Goal: Task Accomplishment & Management: Manage account settings

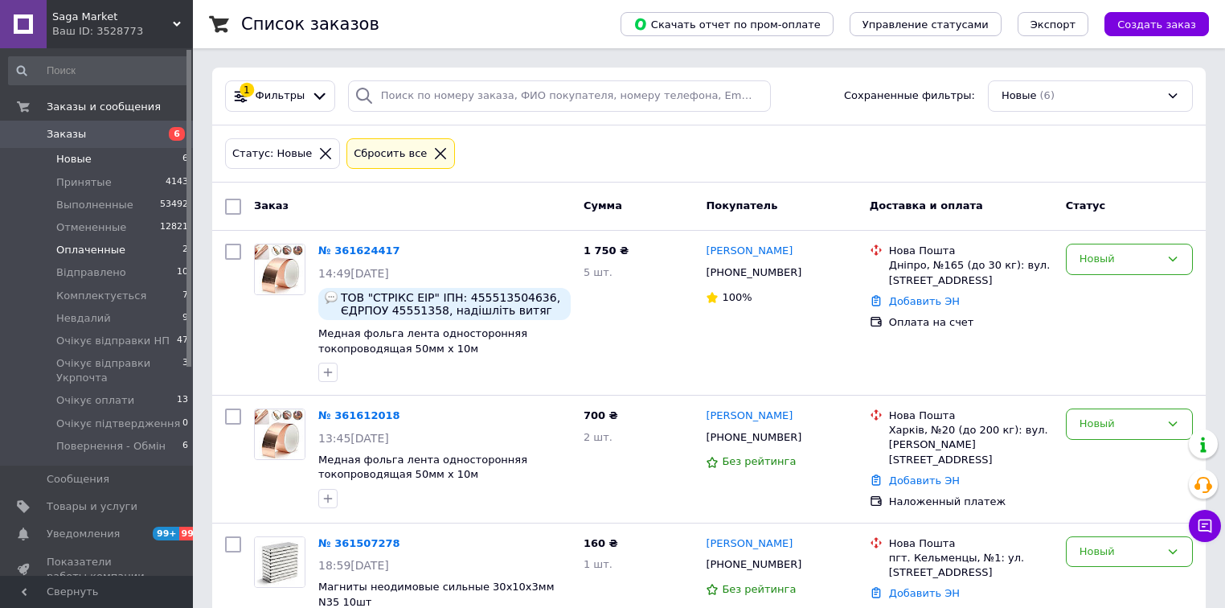
click at [142, 252] on li "Оплаченные 2" at bounding box center [99, 250] width 198 height 23
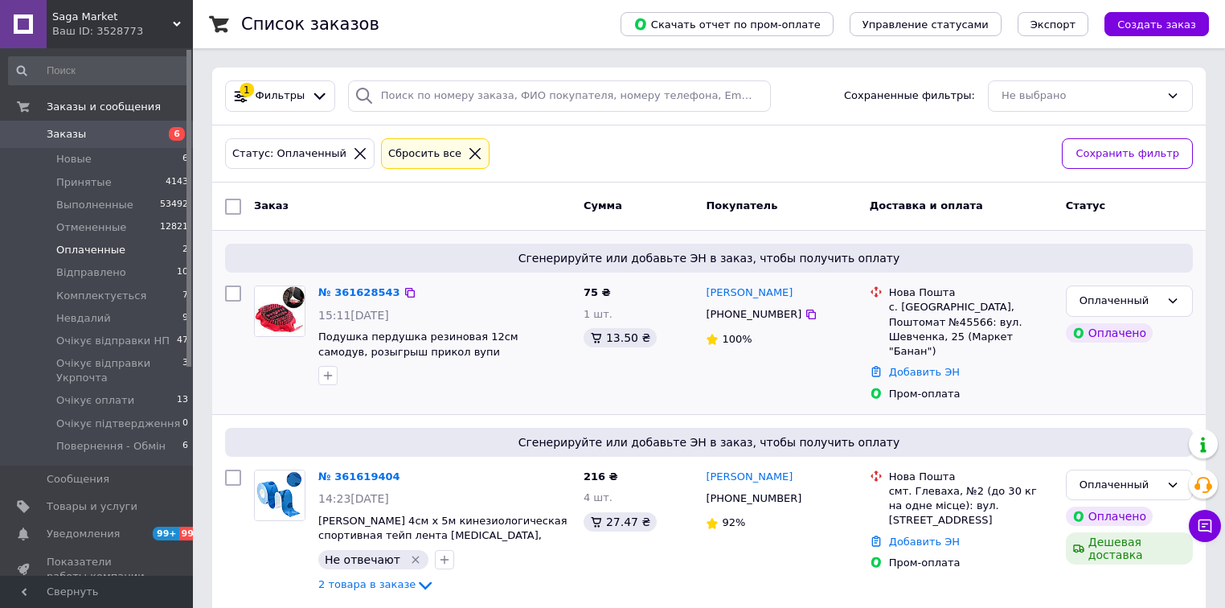
scroll to position [3, 0]
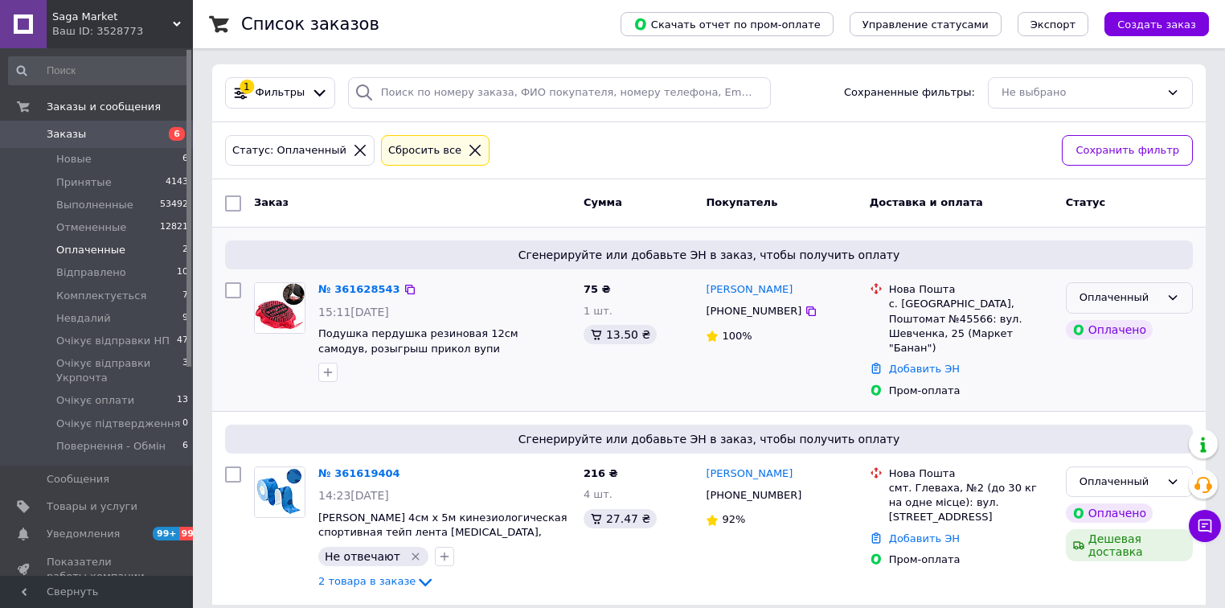
click at [1106, 295] on div "Оплаченный" at bounding box center [1119, 297] width 80 height 17
click at [1115, 374] on li "Очікує відправки НП" at bounding box center [1128, 387] width 125 height 46
click at [141, 164] on li "Новые 6" at bounding box center [99, 159] width 198 height 23
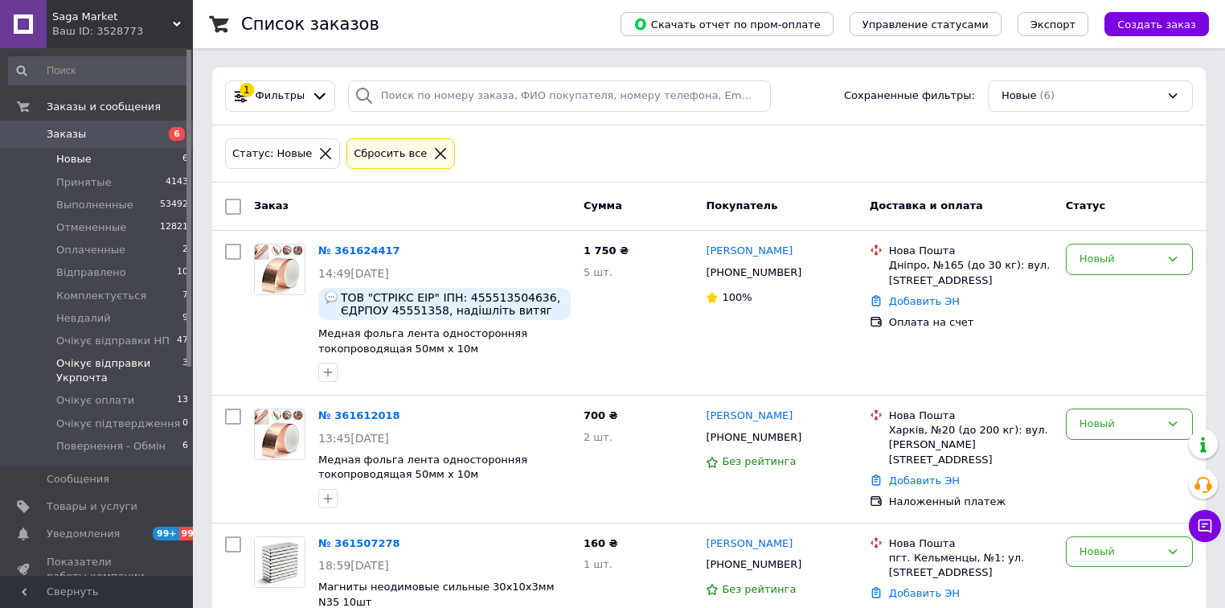
click at [122, 368] on span "Очікує відправки Укрпочта" at bounding box center [119, 370] width 126 height 29
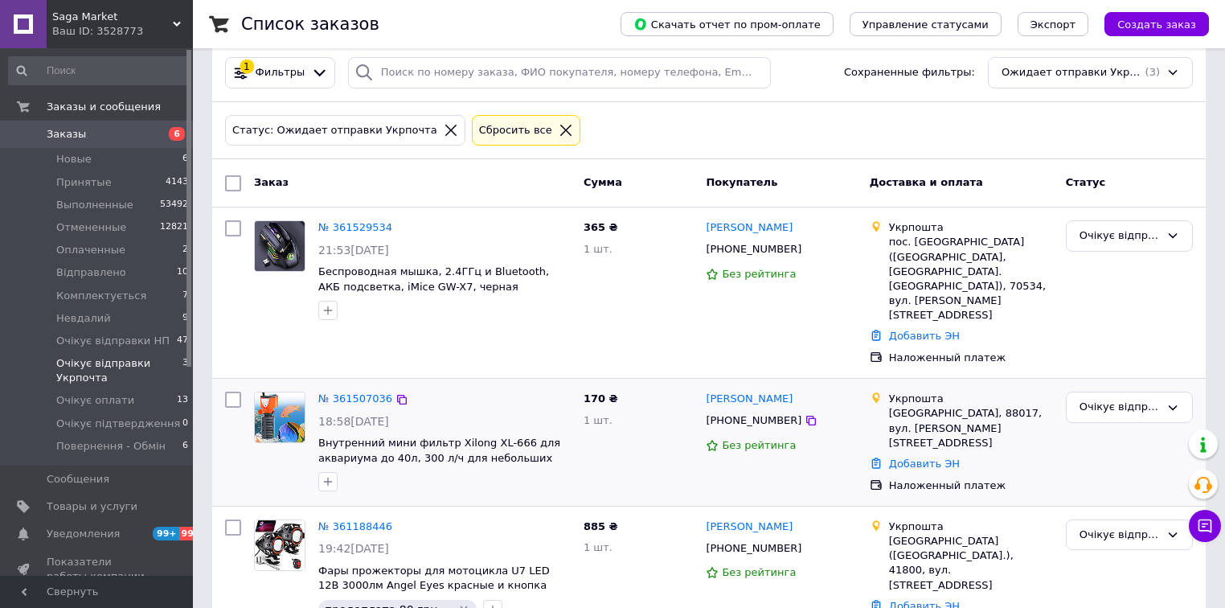
scroll to position [34, 0]
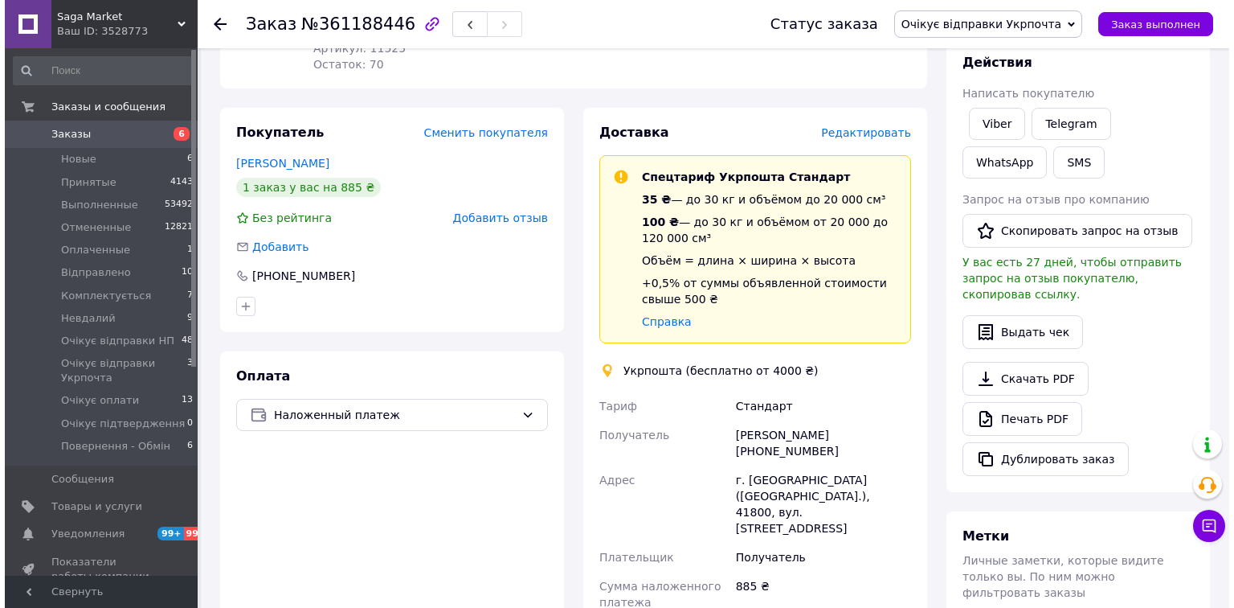
scroll to position [129, 0]
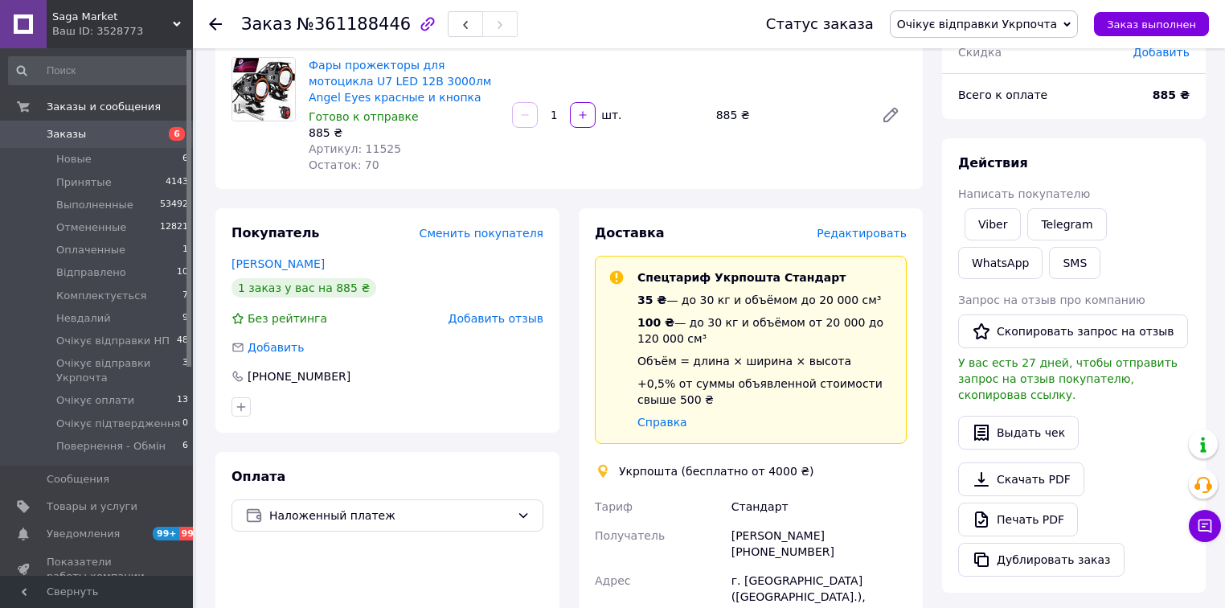
click at [868, 235] on span "Редактировать" at bounding box center [861, 233] width 90 height 13
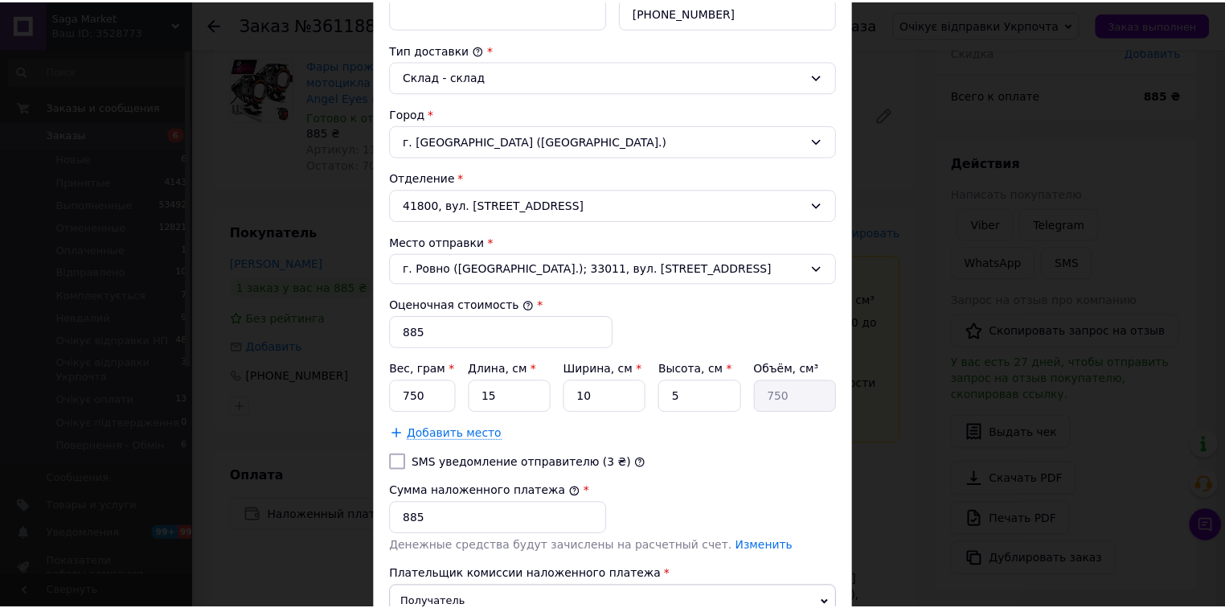
scroll to position [514, 0]
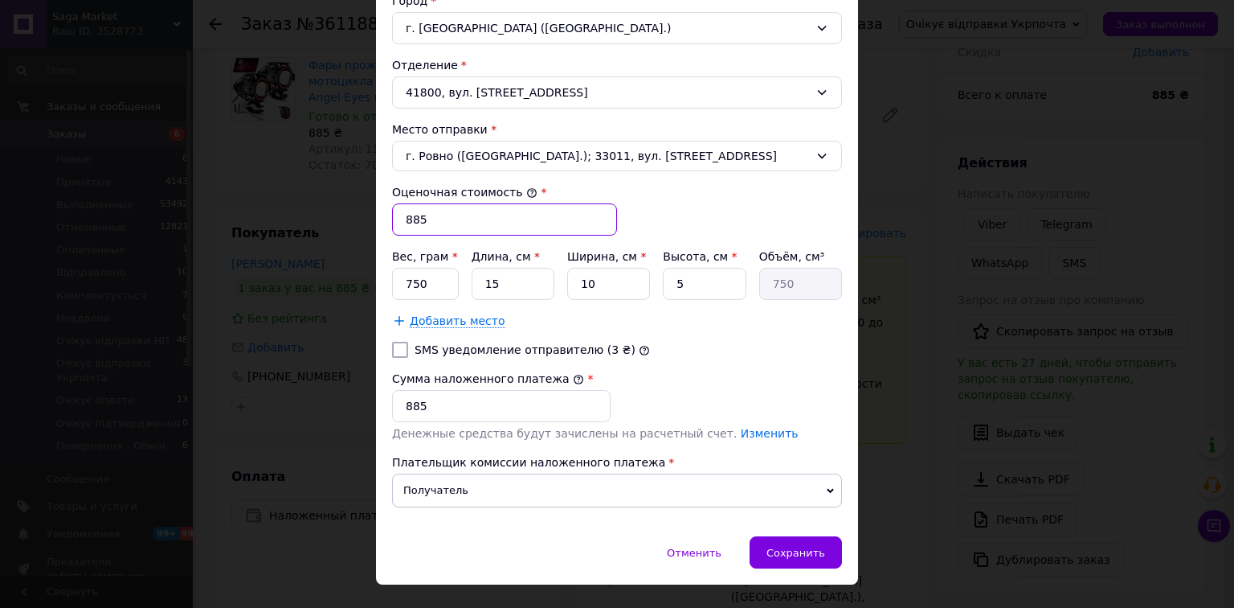
click at [499, 211] on input "885" at bounding box center [504, 219] width 225 height 32
type input "805"
click at [492, 399] on input "885" at bounding box center [501, 406] width 219 height 32
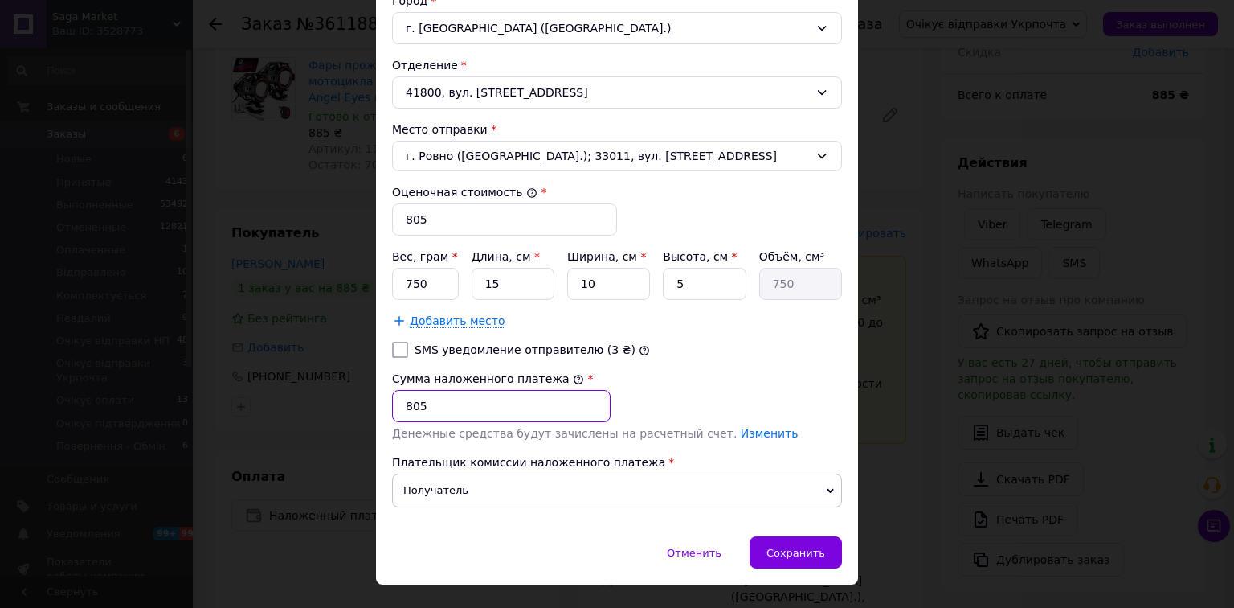
type input "805"
click at [501, 280] on input "15" at bounding box center [513, 284] width 83 height 32
type input "2"
type input "100"
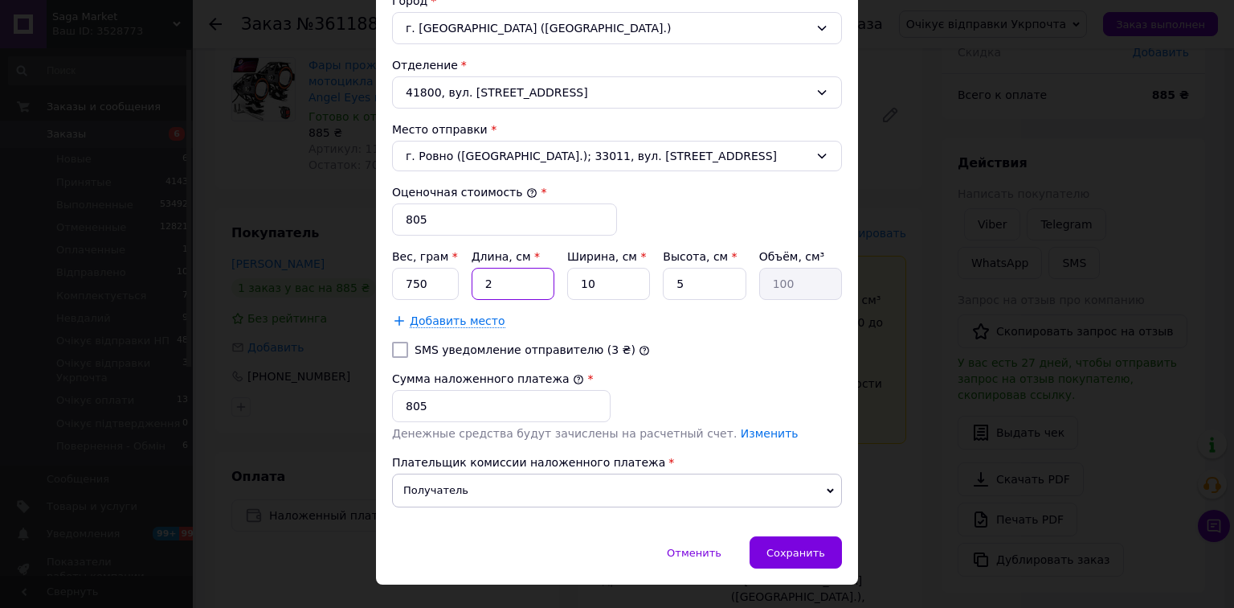
type input "20"
type input "1000"
type input "20"
click at [425, 288] on input "750" at bounding box center [425, 284] width 67 height 32
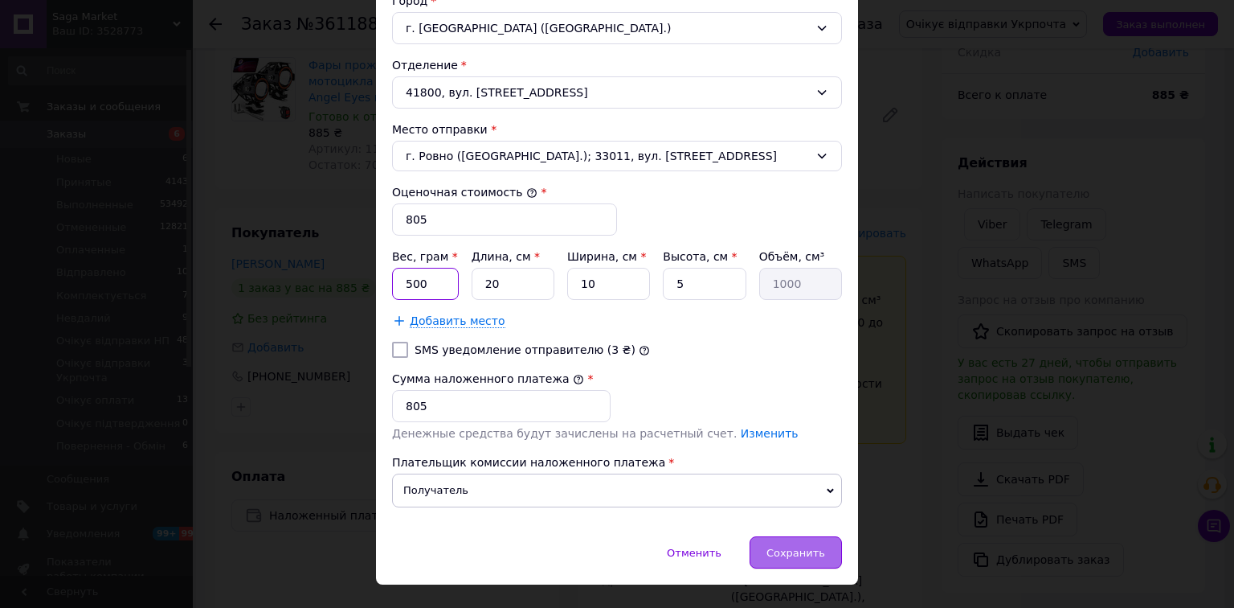
type input "500"
click at [823, 553] on span "Сохранить" at bounding box center [796, 552] width 59 height 12
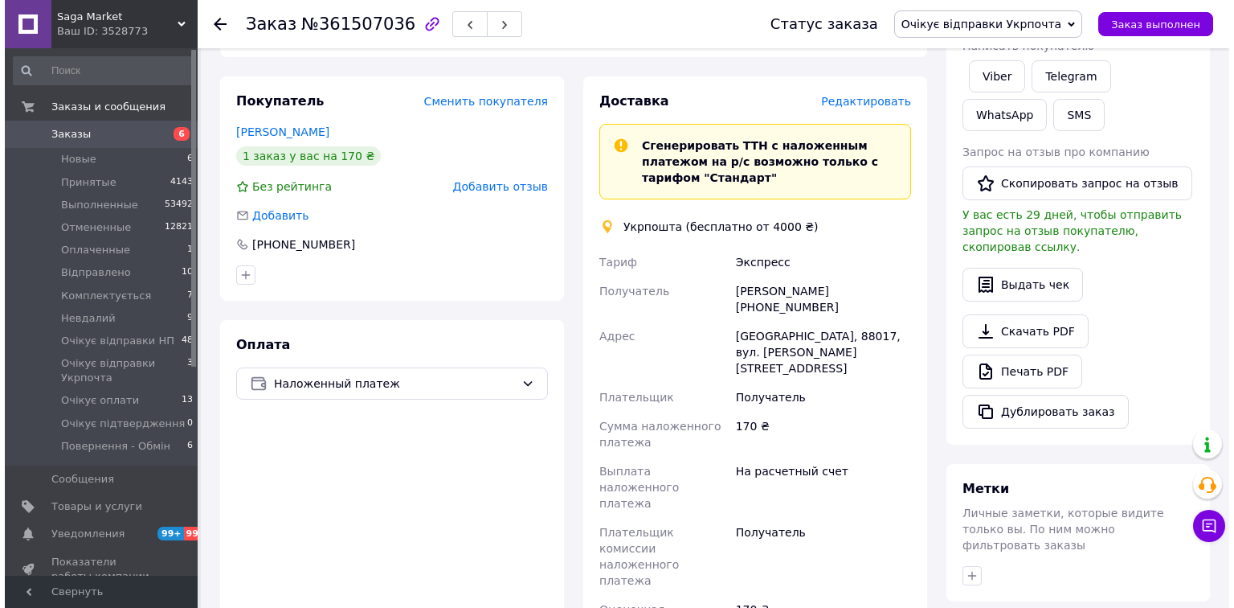
scroll to position [193, 0]
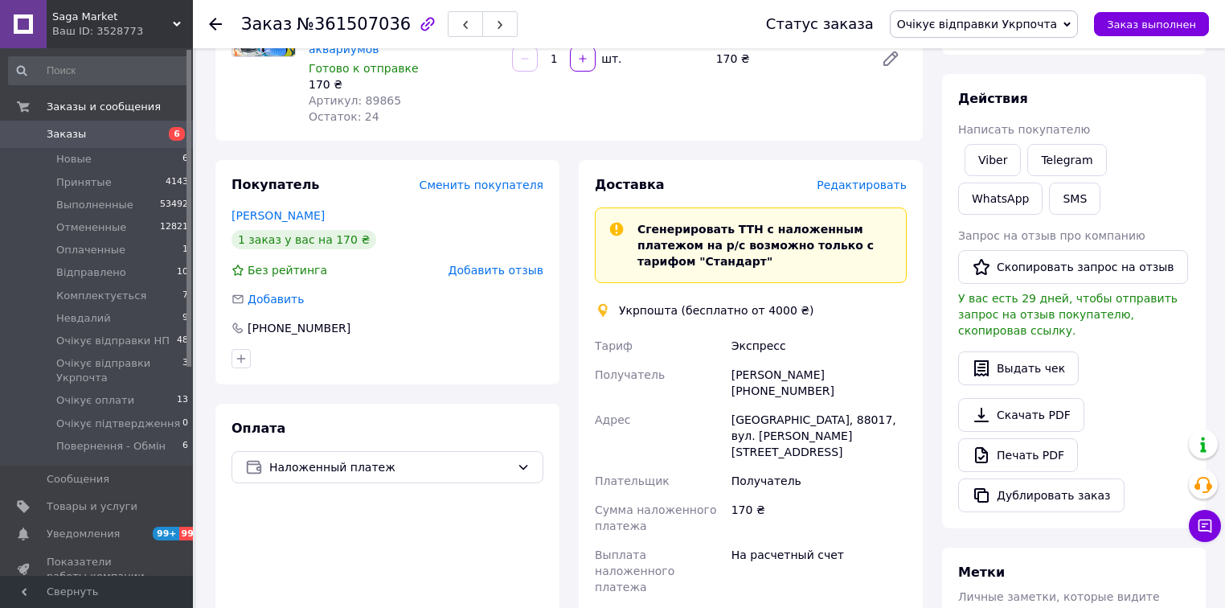
click at [863, 178] on span "Редактировать" at bounding box center [861, 184] width 90 height 13
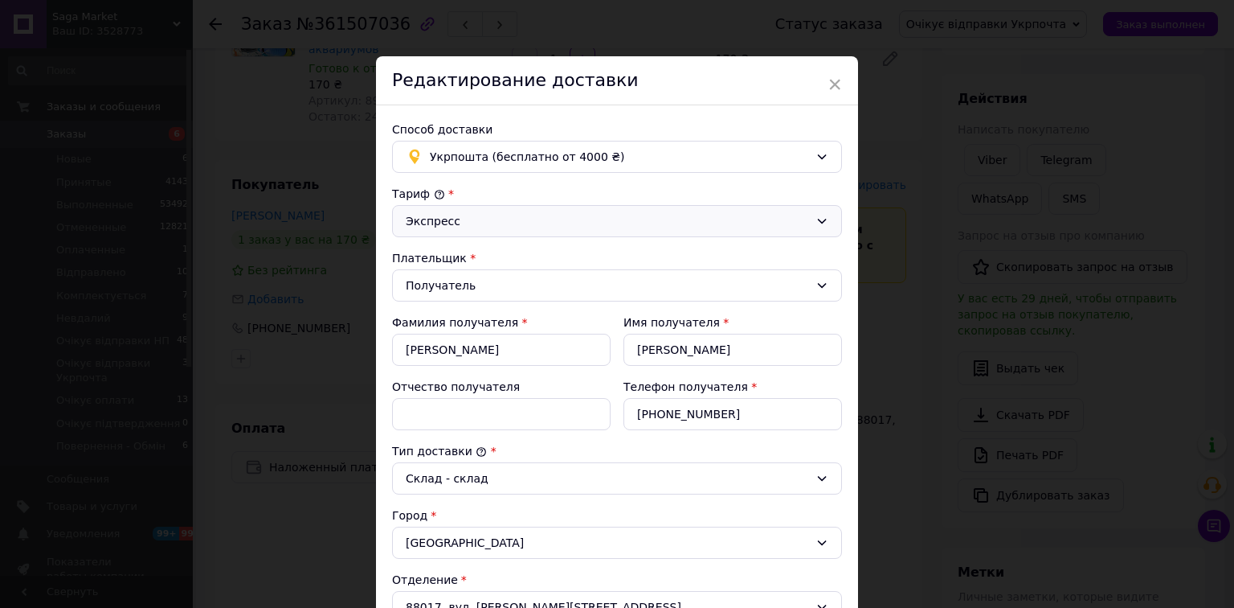
drag, startPoint x: 583, startPoint y: 214, endPoint x: 578, endPoint y: 235, distance: 21.6
click at [583, 215] on div "Экспресс" at bounding box center [607, 221] width 403 height 18
click at [566, 258] on li "Стандарт" at bounding box center [617, 255] width 448 height 31
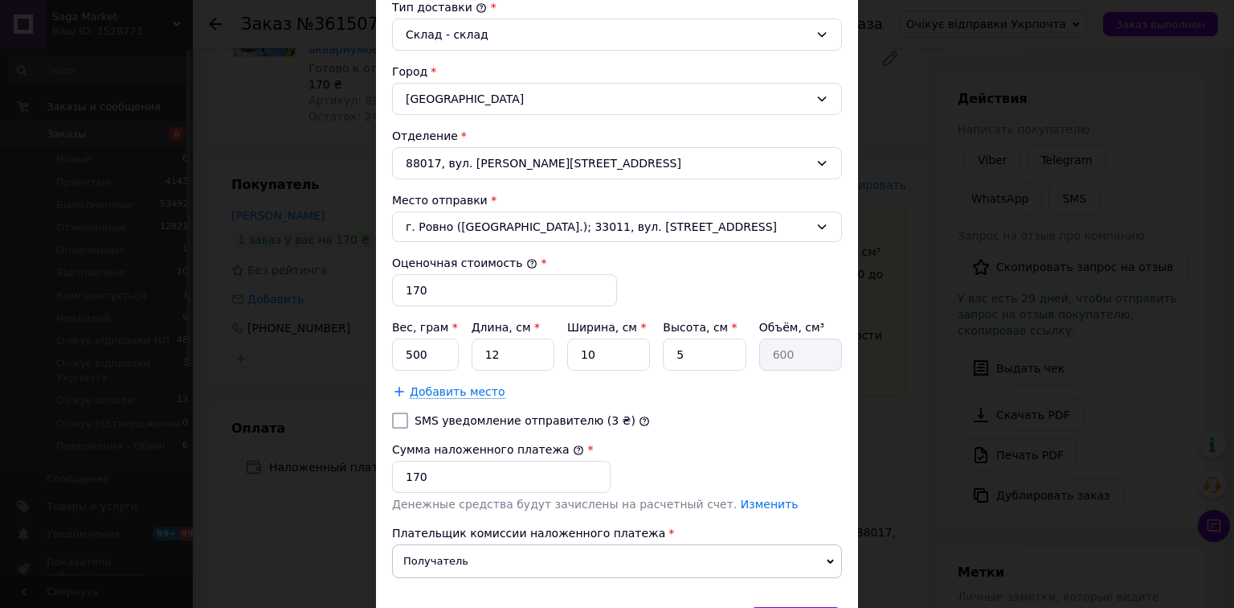
scroll to position [450, 0]
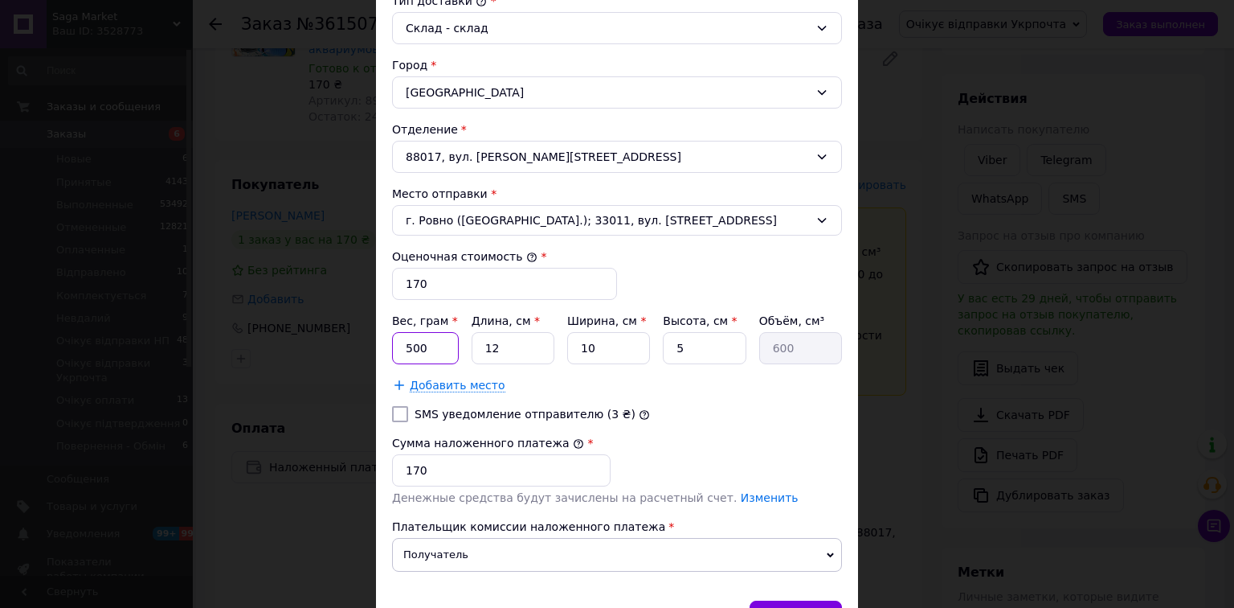
click at [432, 342] on input "500" at bounding box center [425, 348] width 67 height 32
click at [530, 346] on input "12" at bounding box center [513, 348] width 83 height 32
type input "2"
type input "100"
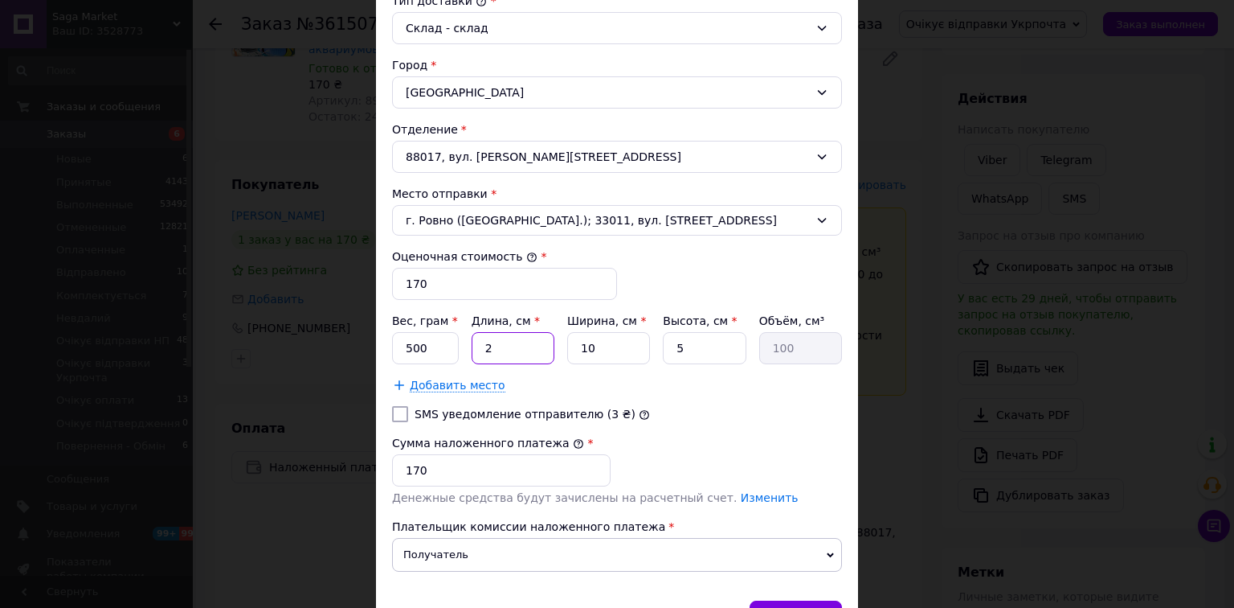
type input "20"
type input "1000"
type input "20"
click at [677, 347] on input "5" at bounding box center [704, 348] width 83 height 32
type input "15"
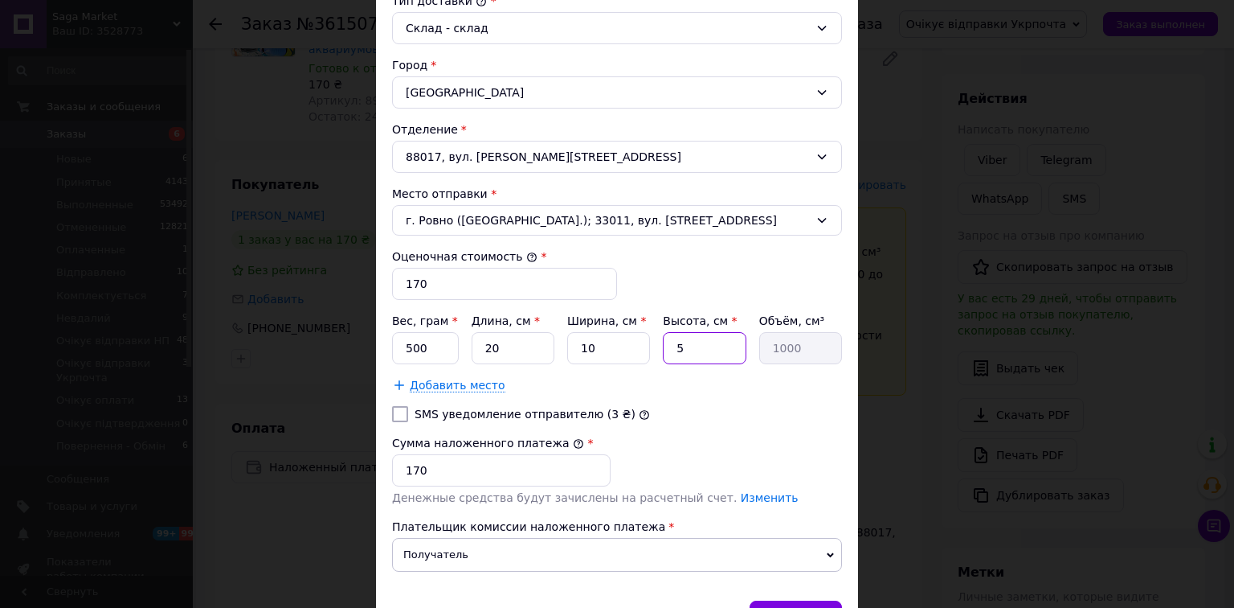
type input "3000"
type input "15"
click at [441, 344] on input "500" at bounding box center [425, 348] width 67 height 32
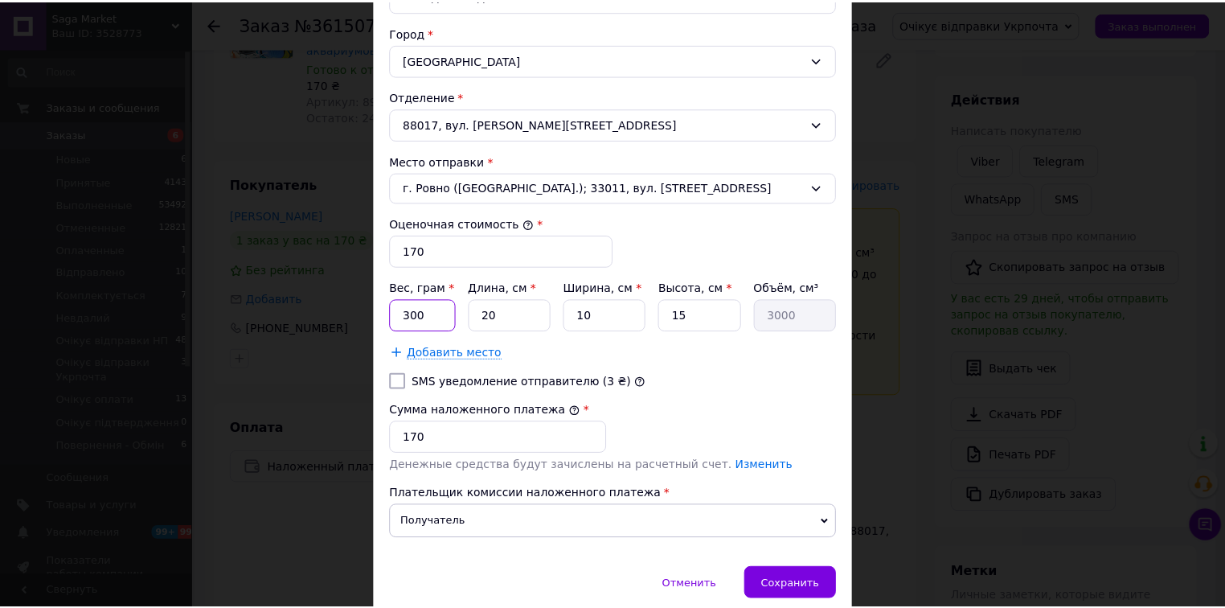
scroll to position [542, 0]
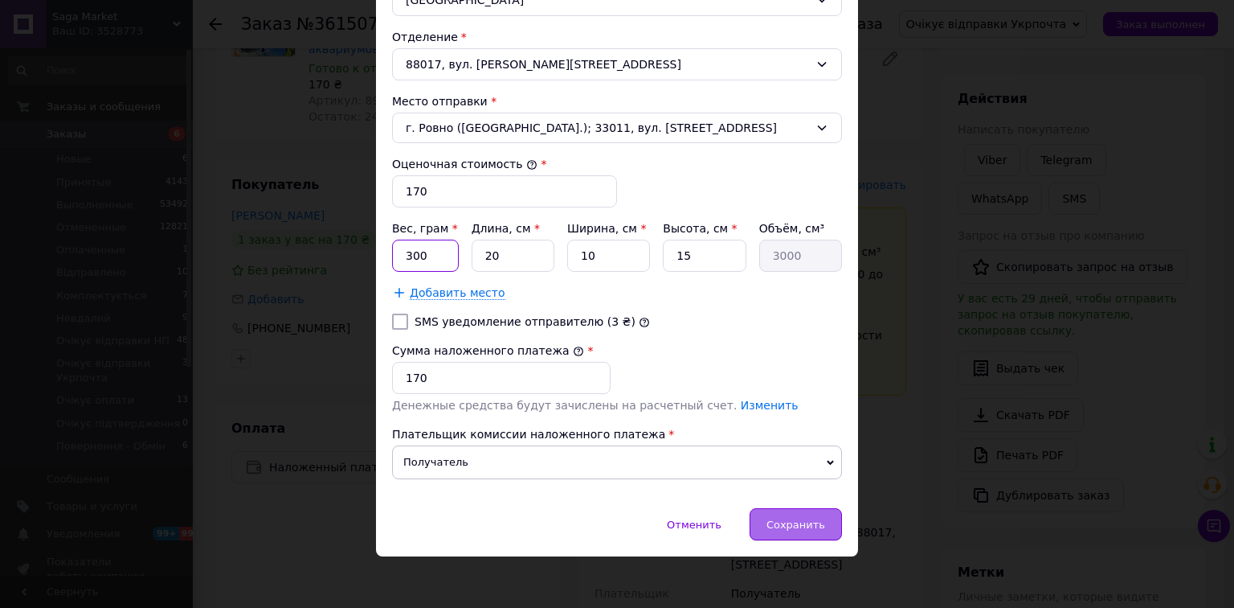
type input "300"
click at [788, 518] on span "Сохранить" at bounding box center [796, 524] width 59 height 12
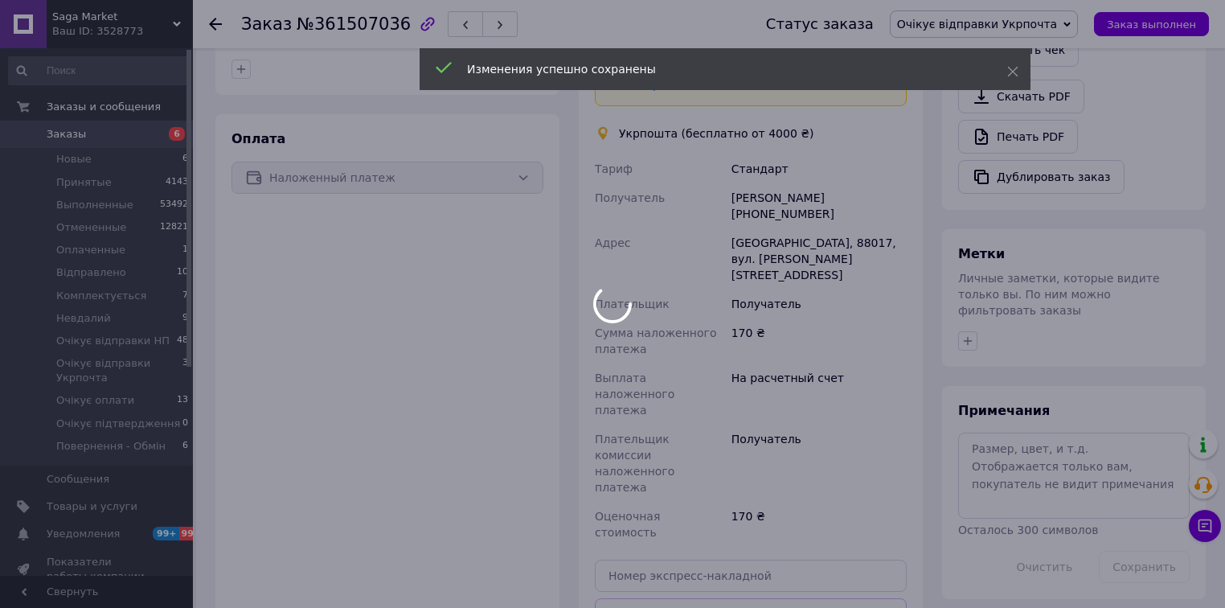
scroll to position [579, 0]
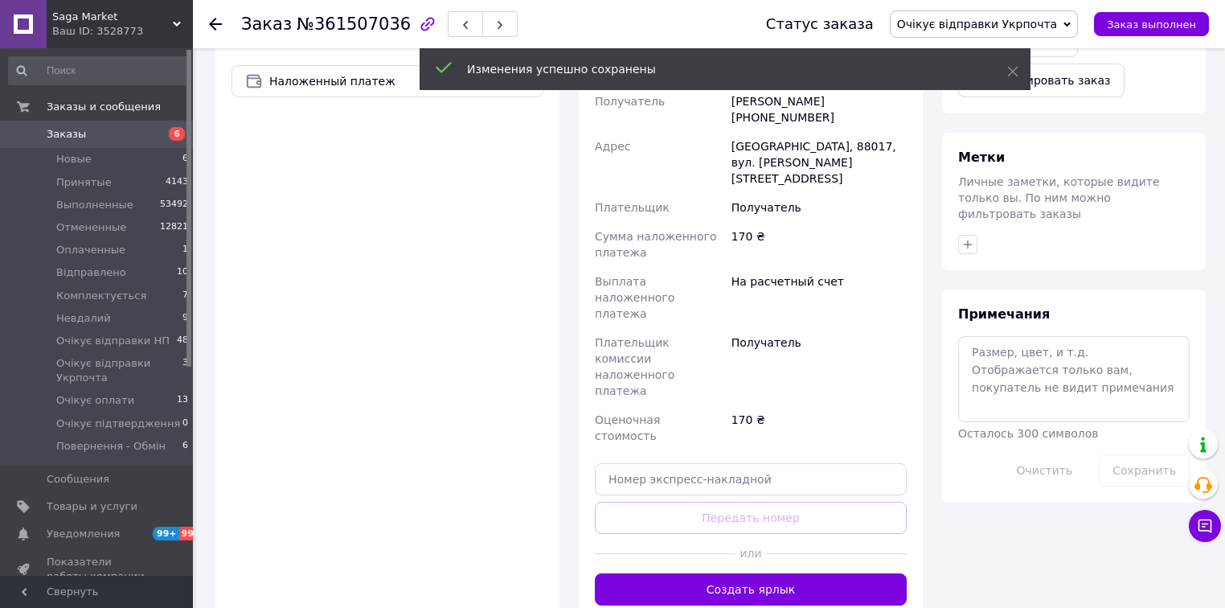
click at [777, 573] on button "Создать ярлык" at bounding box center [751, 589] width 312 height 32
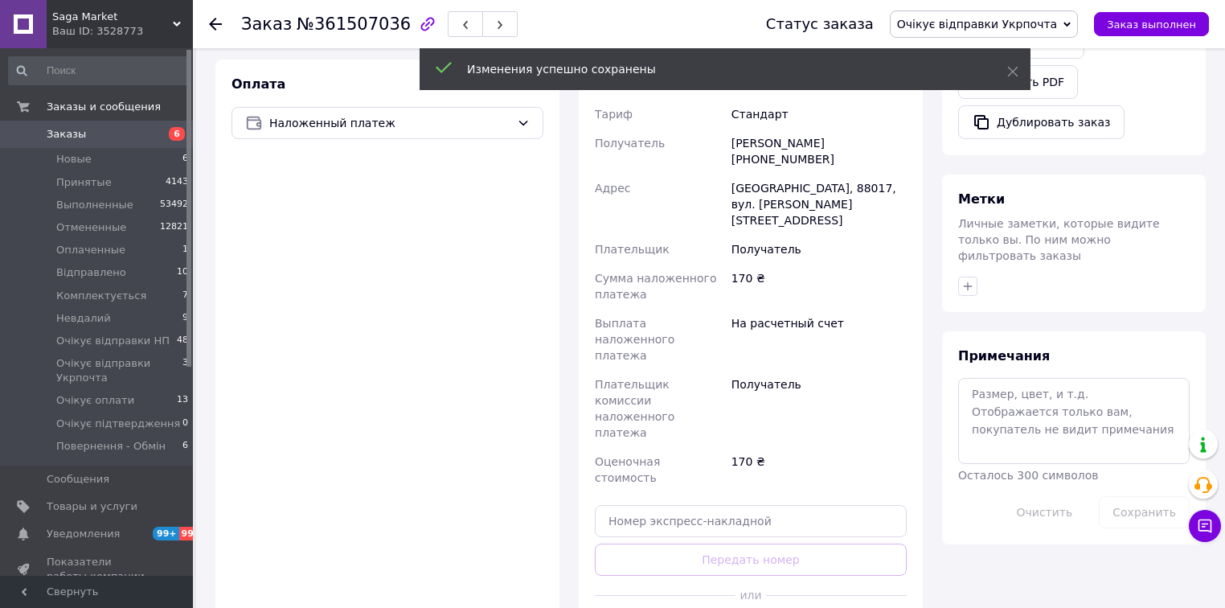
scroll to position [514, 0]
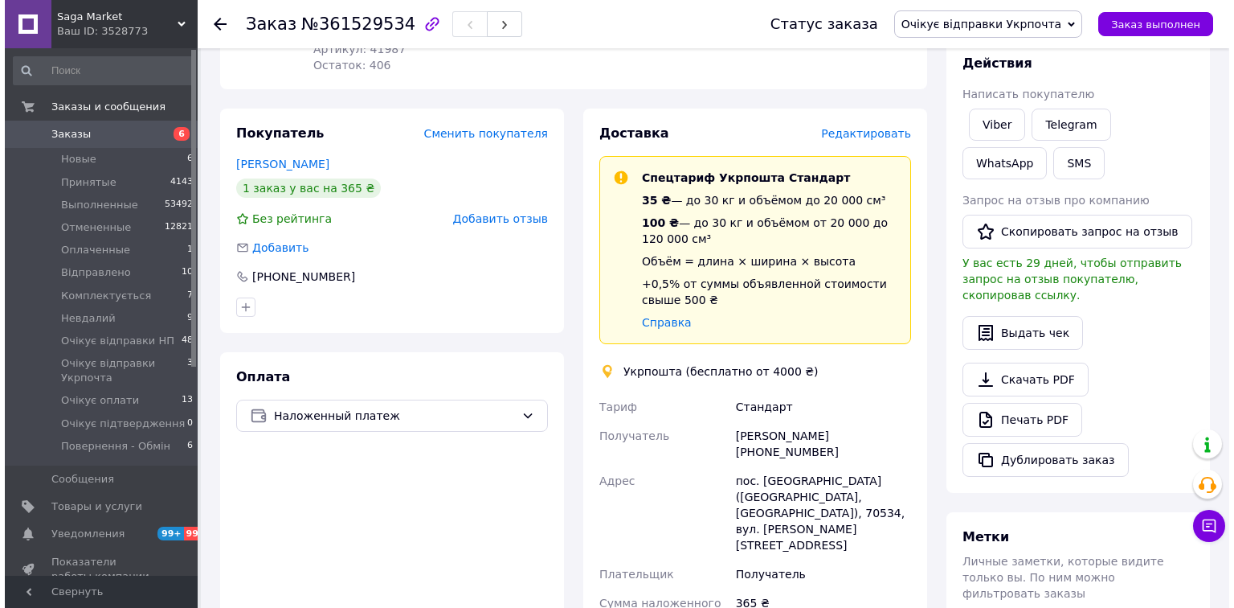
scroll to position [222, 0]
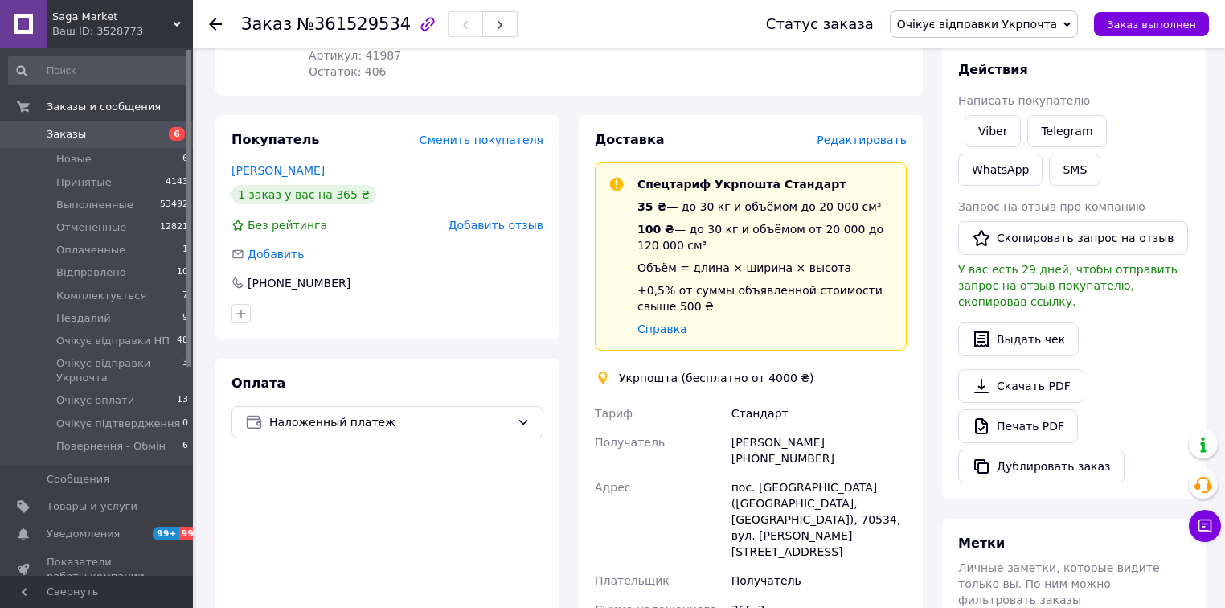
click at [863, 140] on span "Редактировать" at bounding box center [861, 139] width 90 height 13
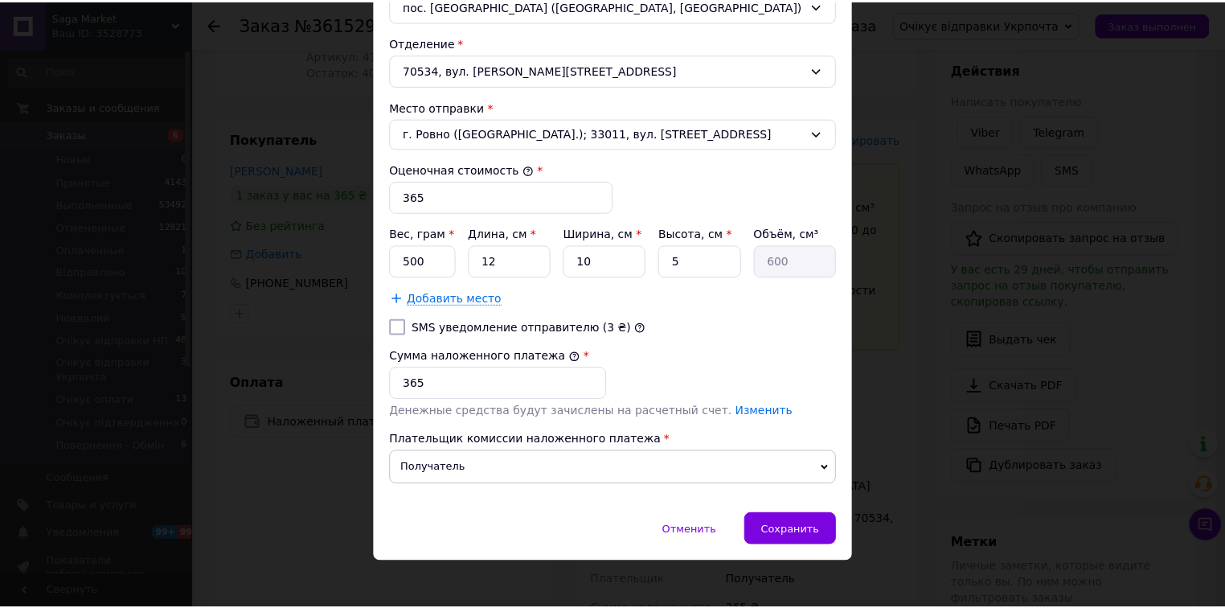
scroll to position [560, 0]
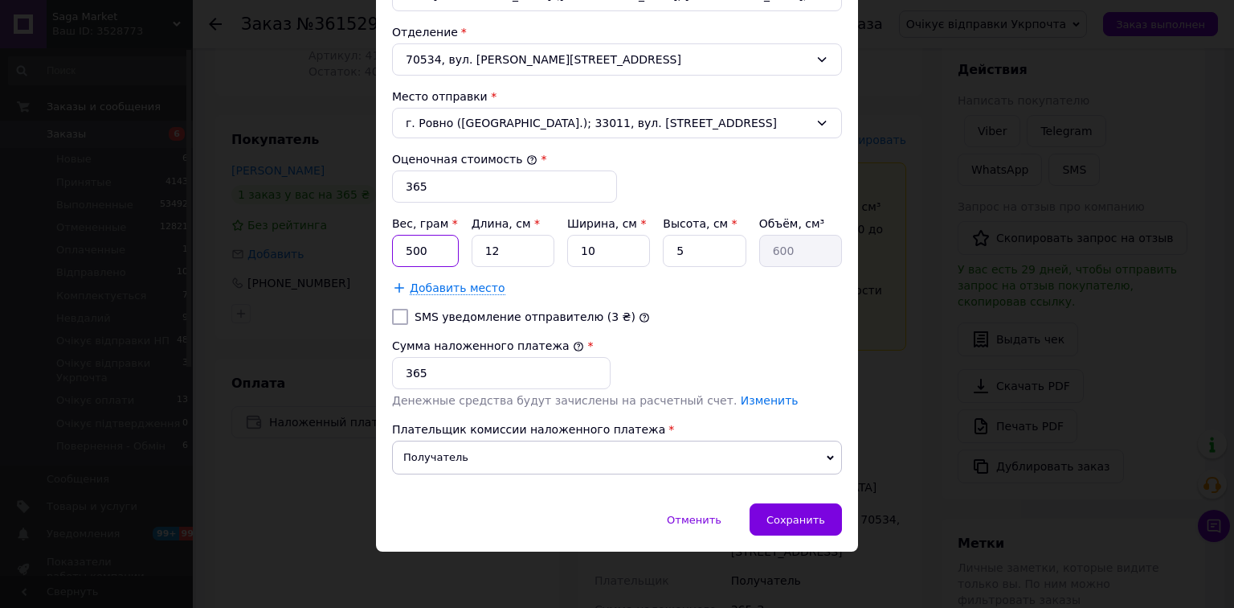
click at [436, 252] on input "500" at bounding box center [425, 251] width 67 height 32
click at [508, 245] on input "12" at bounding box center [513, 251] width 83 height 32
drag, startPoint x: 430, startPoint y: 249, endPoint x: 530, endPoint y: 246, distance: 100.5
click at [432, 251] on input "20" at bounding box center [425, 251] width 67 height 32
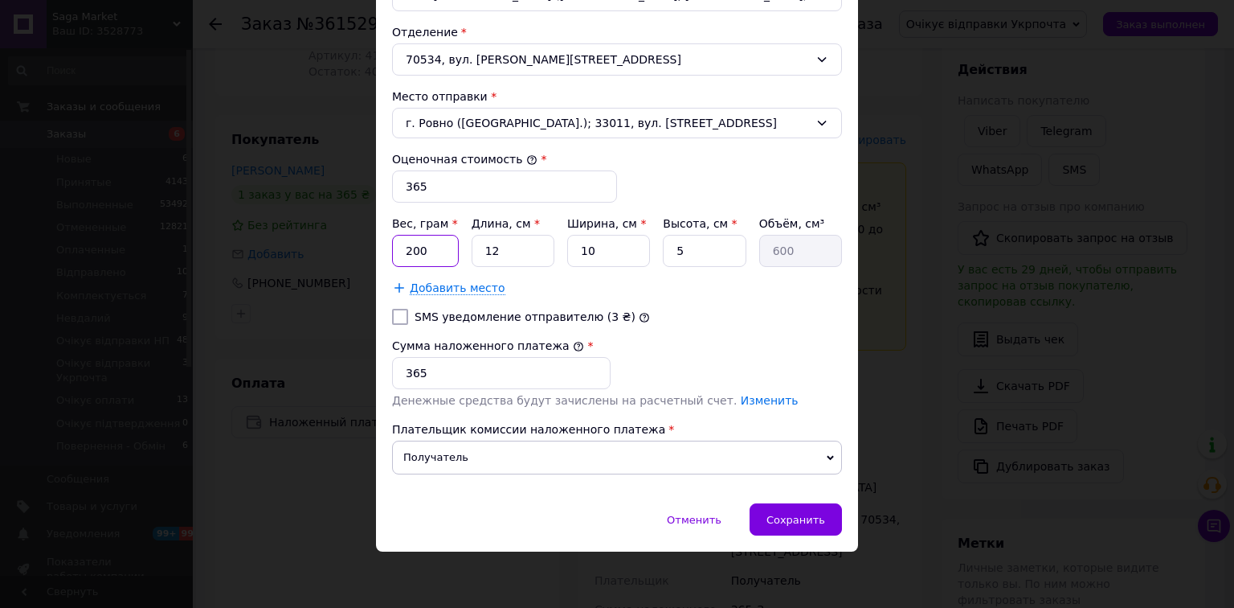
type input "200"
click at [530, 246] on input "12" at bounding box center [513, 251] width 83 height 32
type input "2"
type input "100"
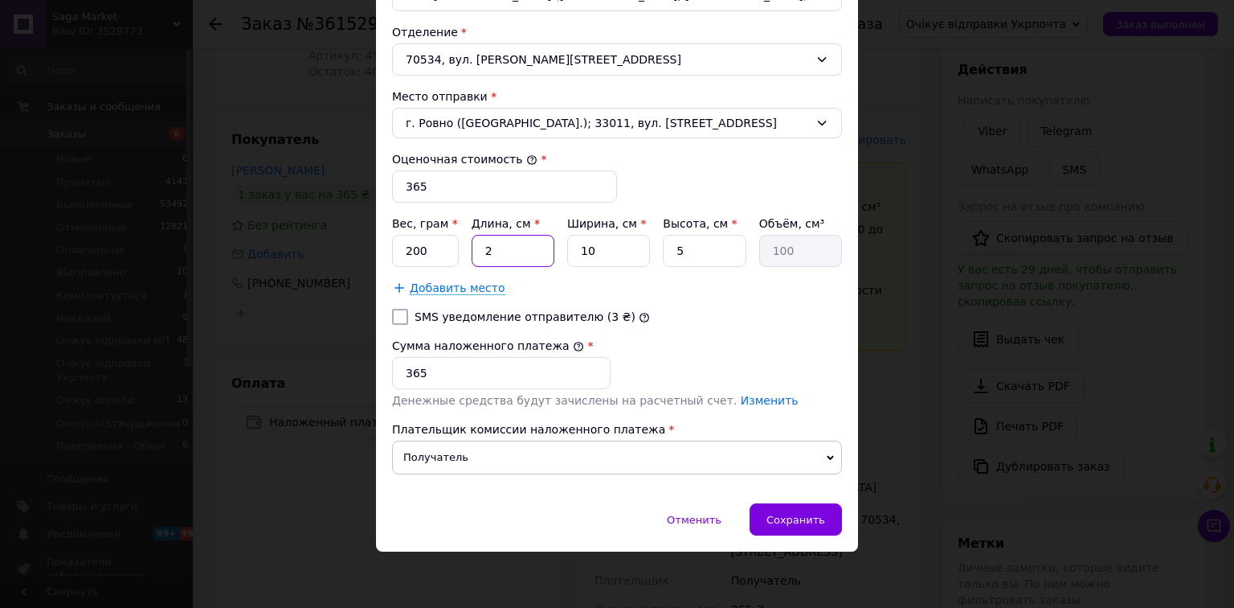
type input "20"
type input "1000"
type input "20"
drag, startPoint x: 634, startPoint y: 251, endPoint x: 657, endPoint y: 253, distance: 23.4
click at [635, 251] on input "10" at bounding box center [608, 251] width 83 height 32
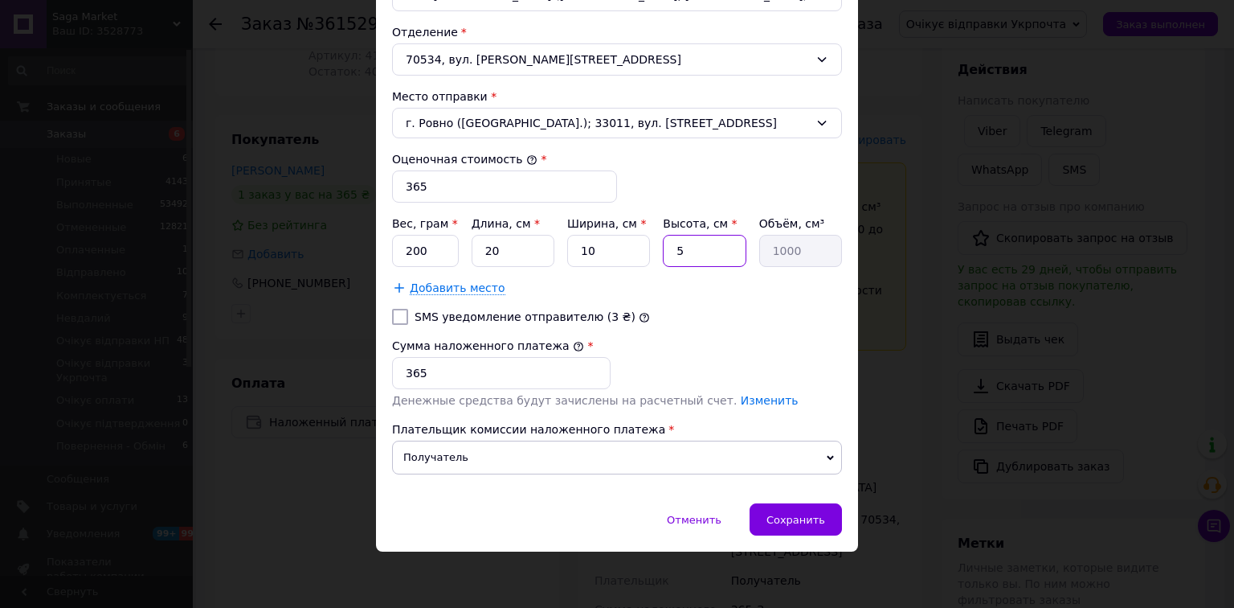
click at [676, 248] on input "5" at bounding box center [704, 251] width 83 height 32
type input "15"
type input "3000"
type input "15"
click at [786, 521] on span "Сохранить" at bounding box center [796, 519] width 59 height 12
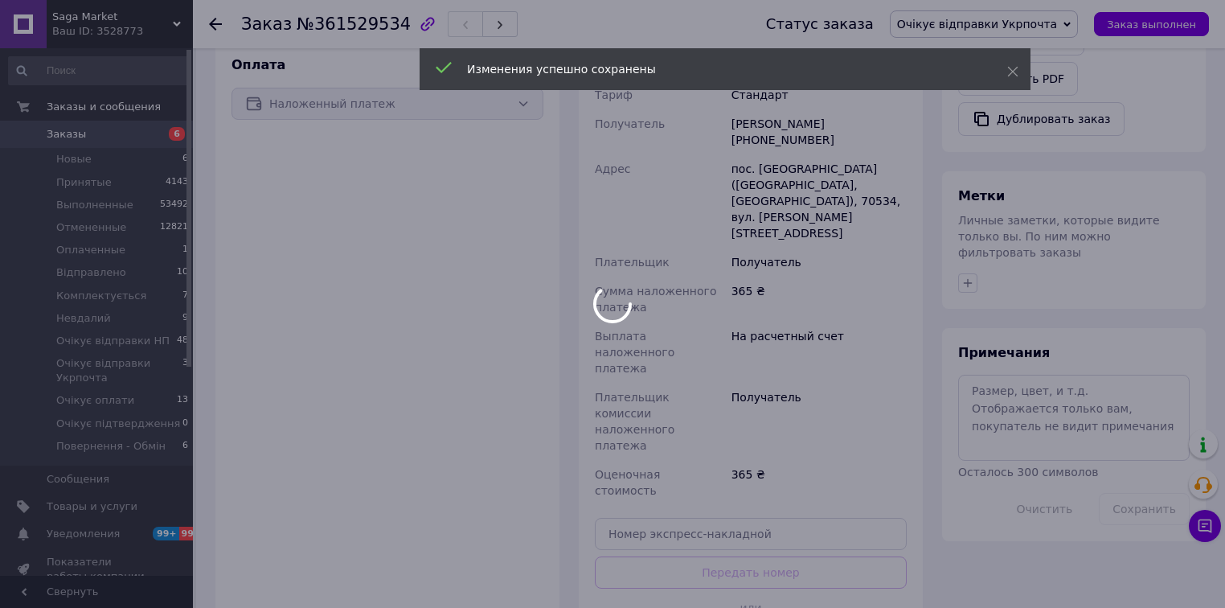
scroll to position [543, 0]
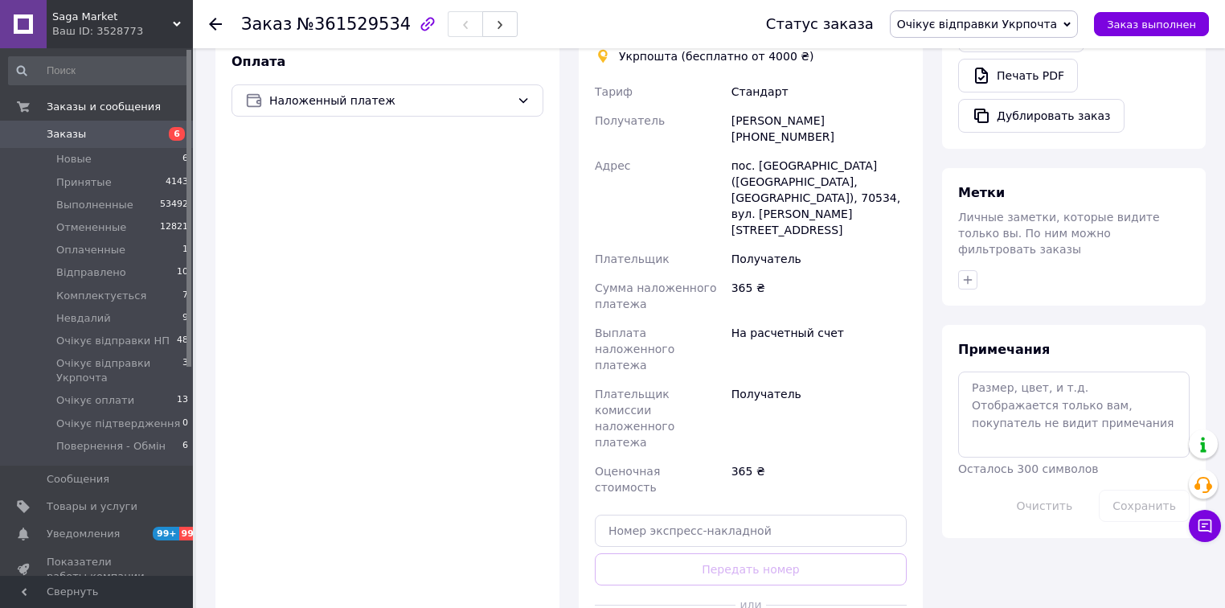
drag, startPoint x: 597, startPoint y: 124, endPoint x: 617, endPoint y: 141, distance: 26.8
click at [598, 123] on span "Получатель" at bounding box center [630, 120] width 70 height 13
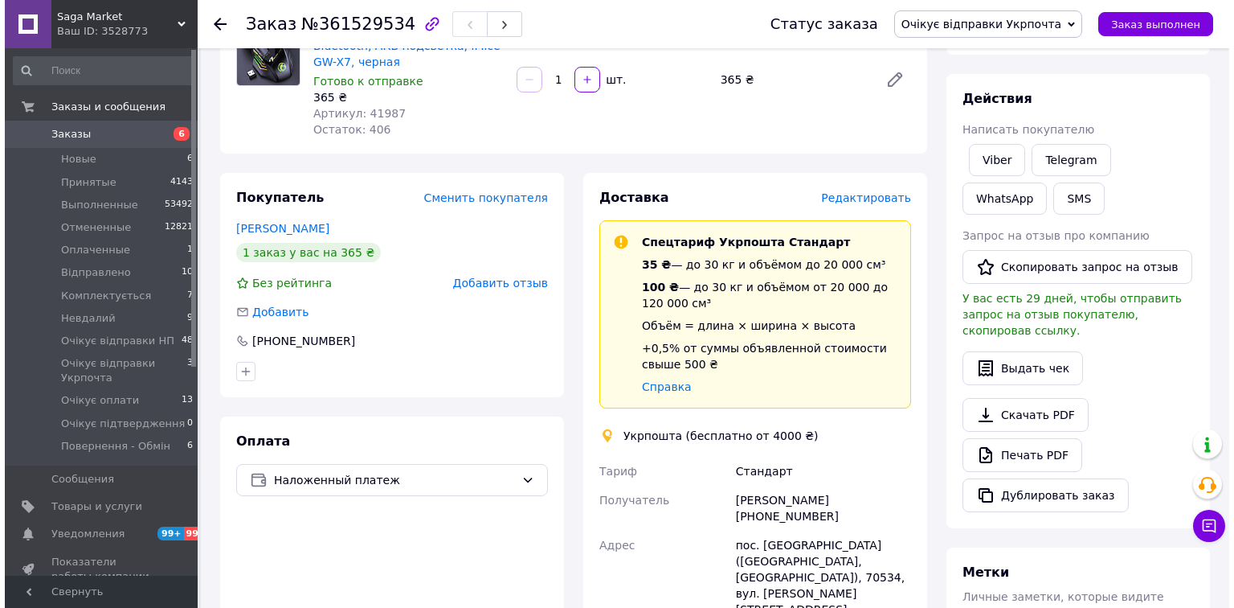
scroll to position [158, 0]
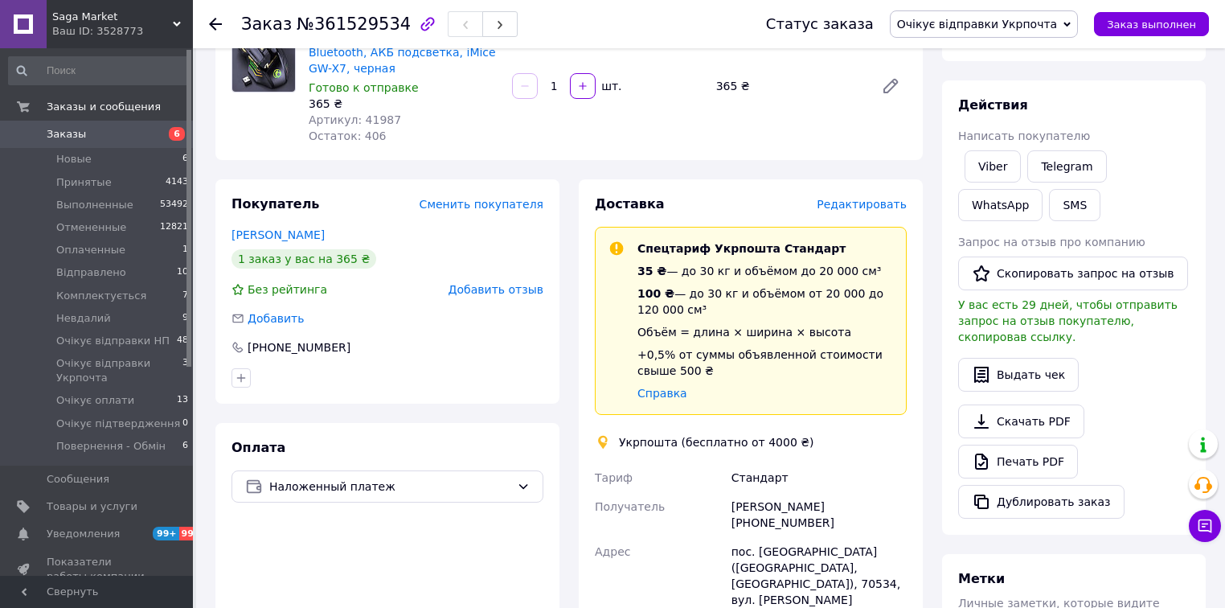
click at [859, 198] on span "Редактировать" at bounding box center [861, 204] width 90 height 13
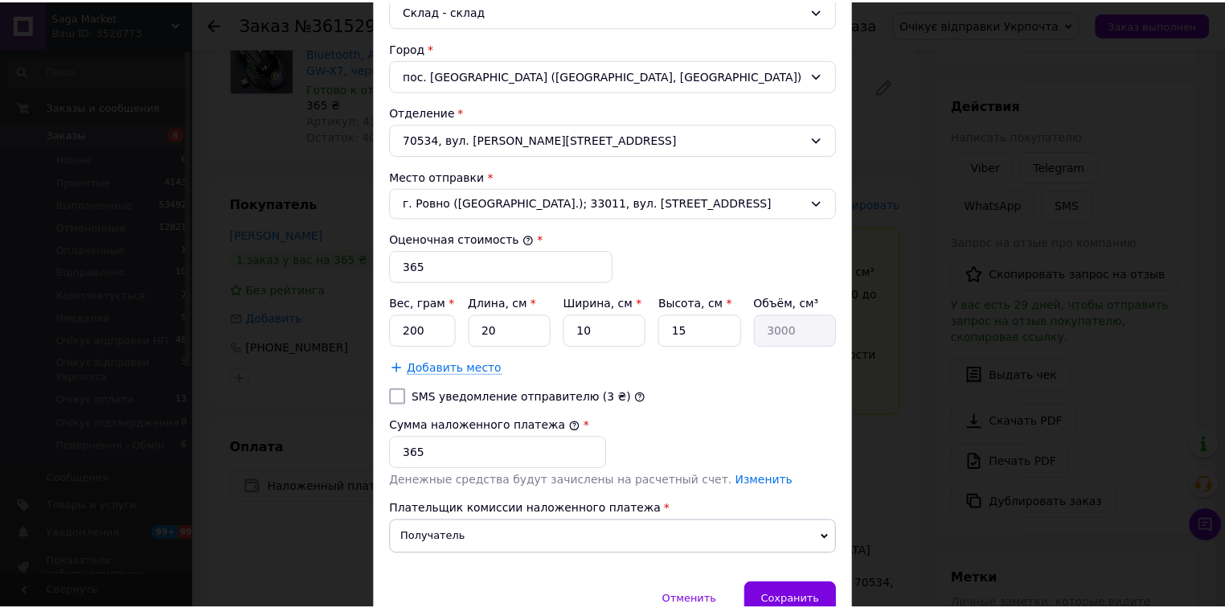
scroll to position [560, 0]
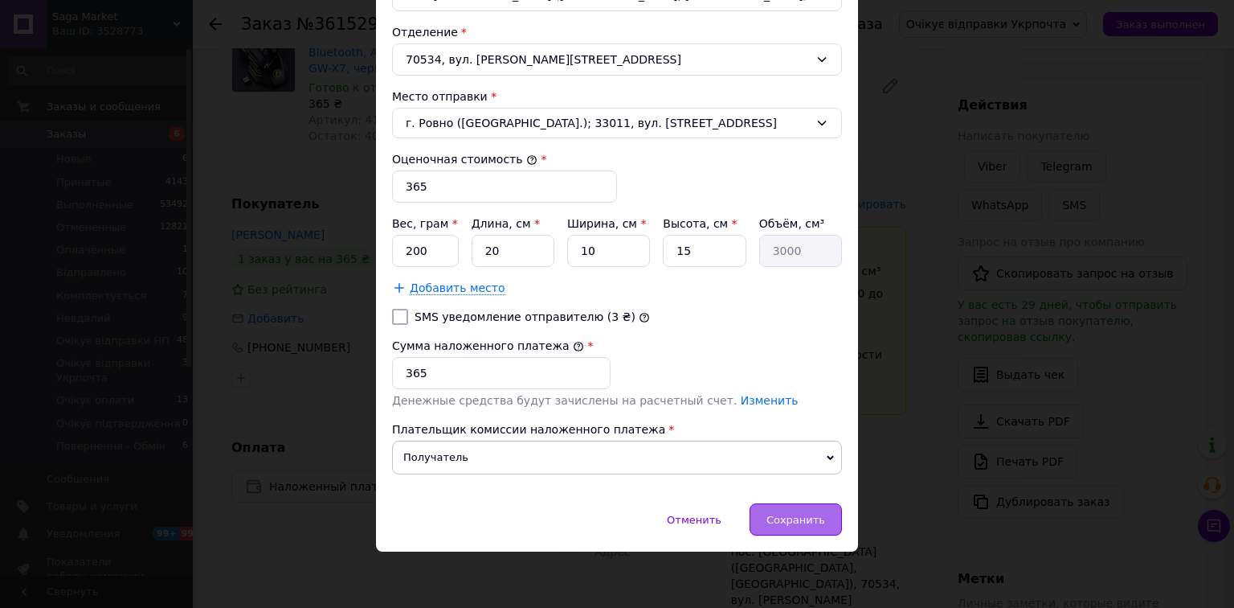
click at [802, 521] on span "Сохранить" at bounding box center [796, 519] width 59 height 12
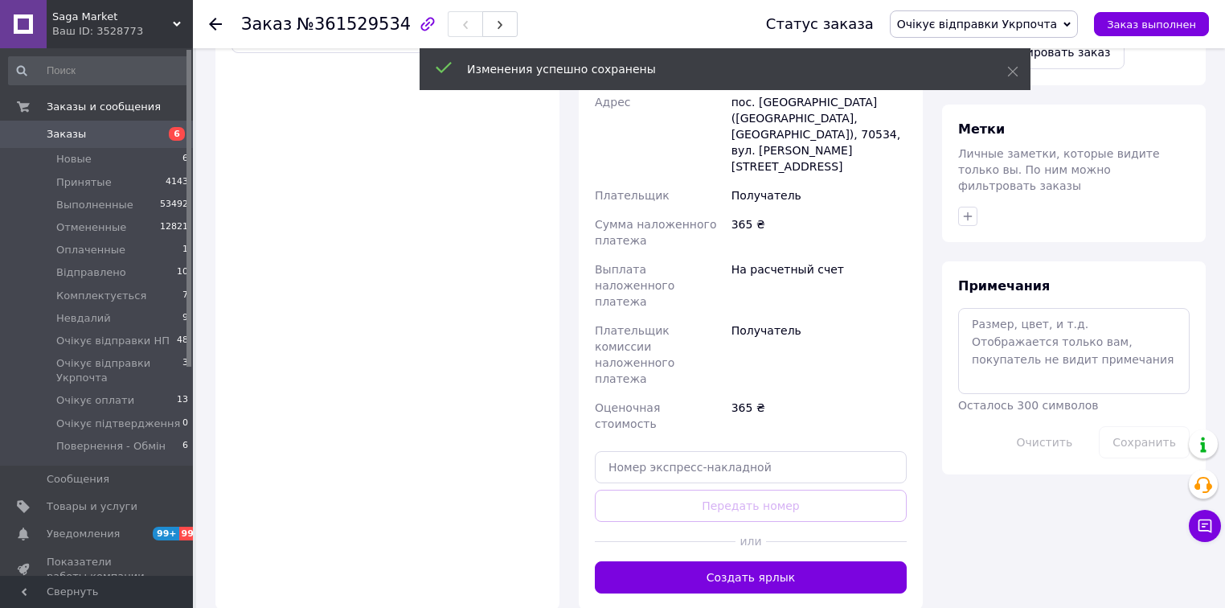
scroll to position [608, 0]
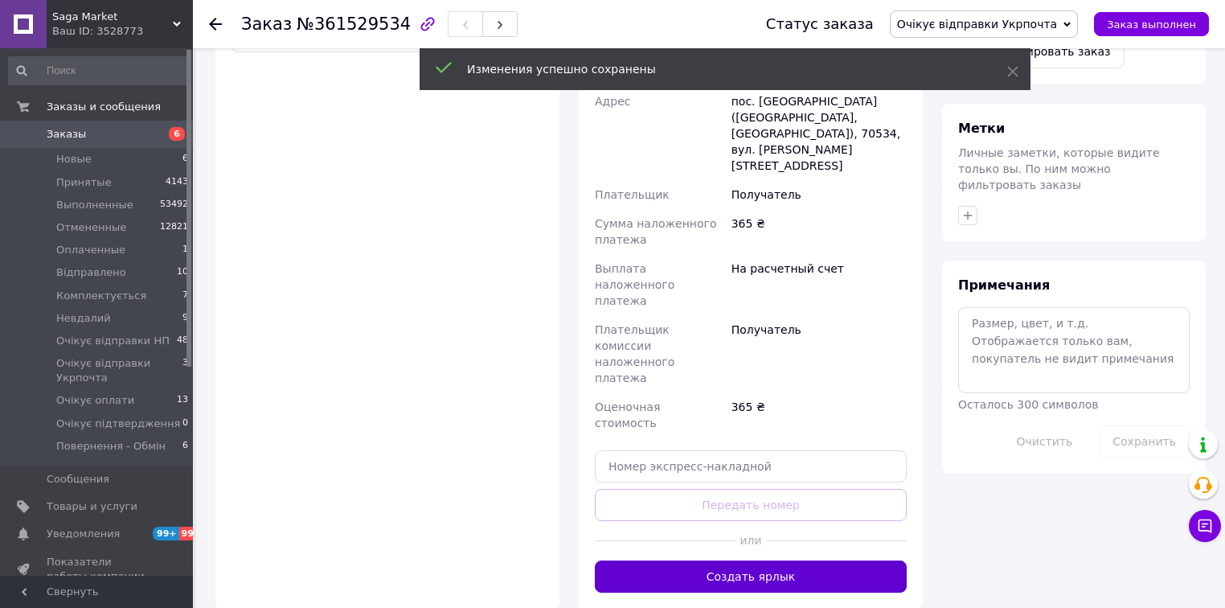
click at [804, 560] on button "Создать ярлык" at bounding box center [751, 576] width 312 height 32
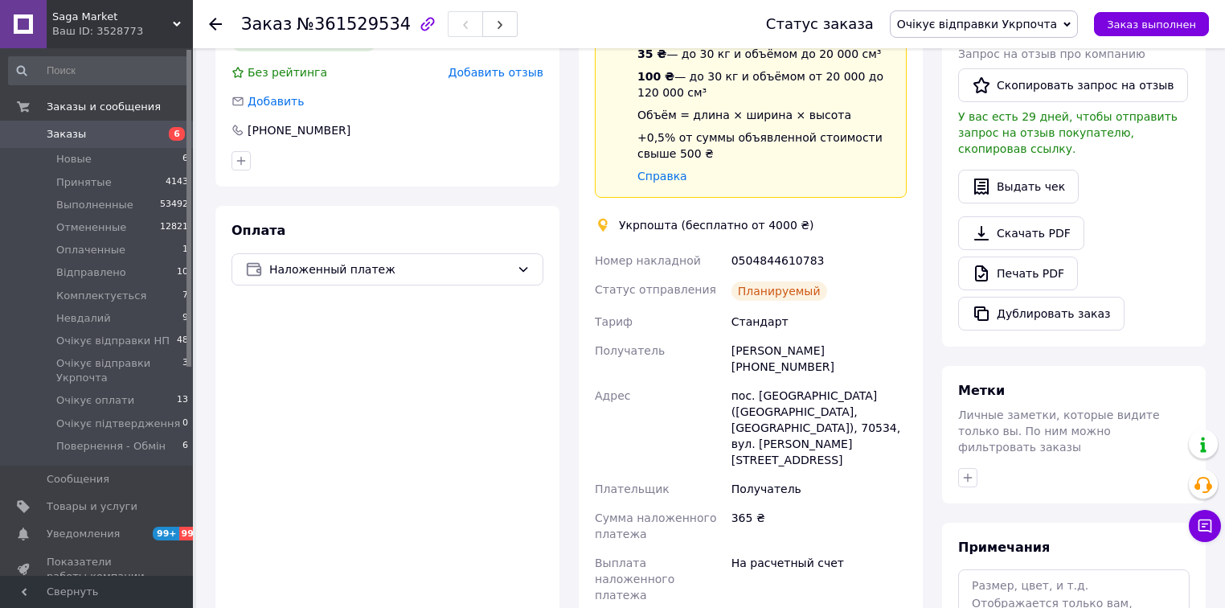
scroll to position [350, 0]
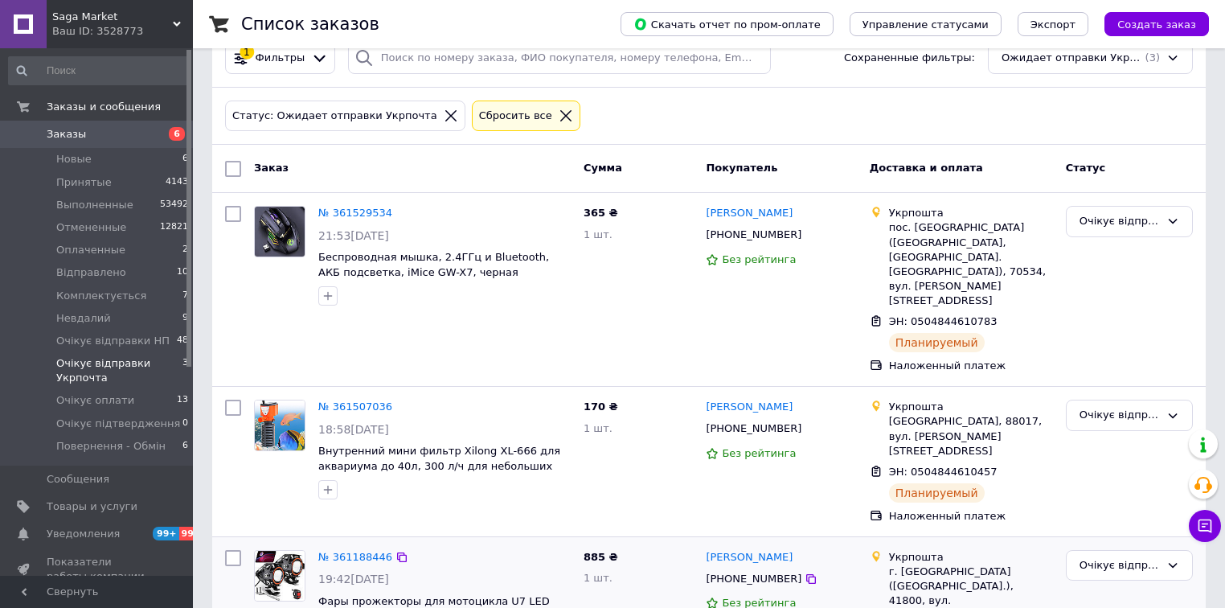
scroll to position [76, 0]
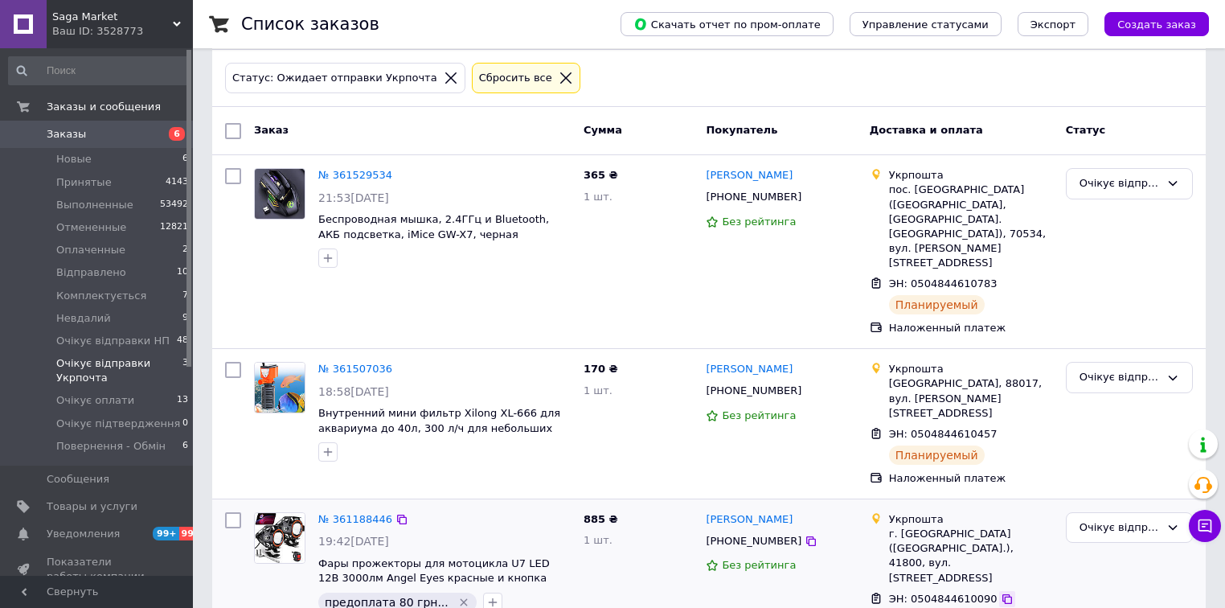
click at [1000, 592] on icon at bounding box center [1006, 598] width 13 height 13
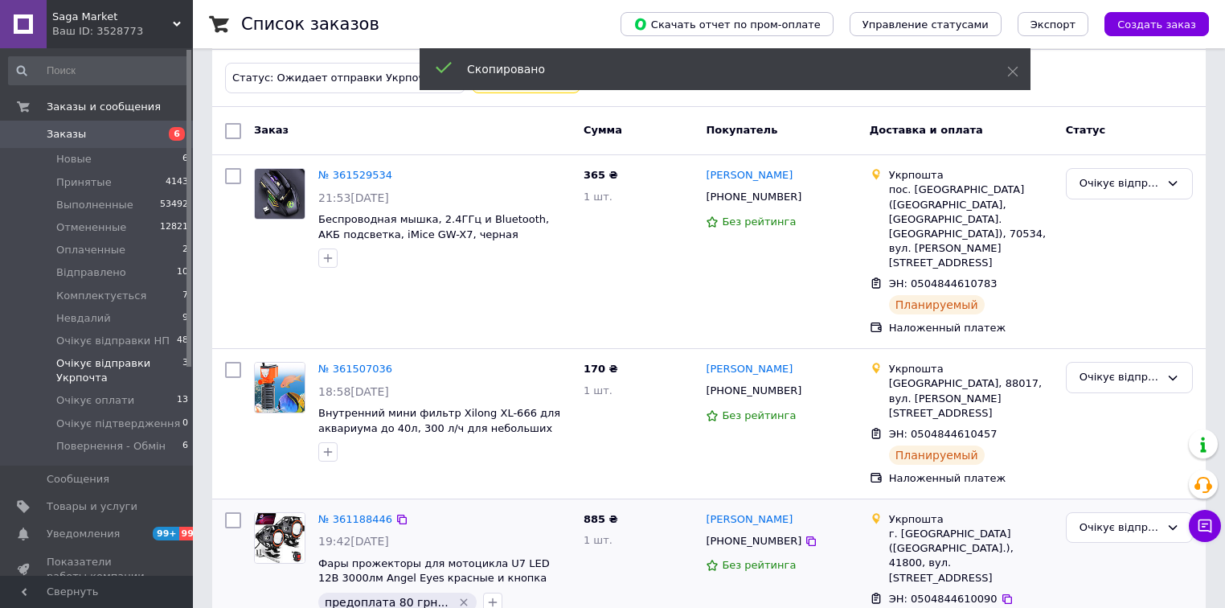
click at [767, 534] on span "[PHONE_NUMBER]" at bounding box center [754, 540] width 96 height 12
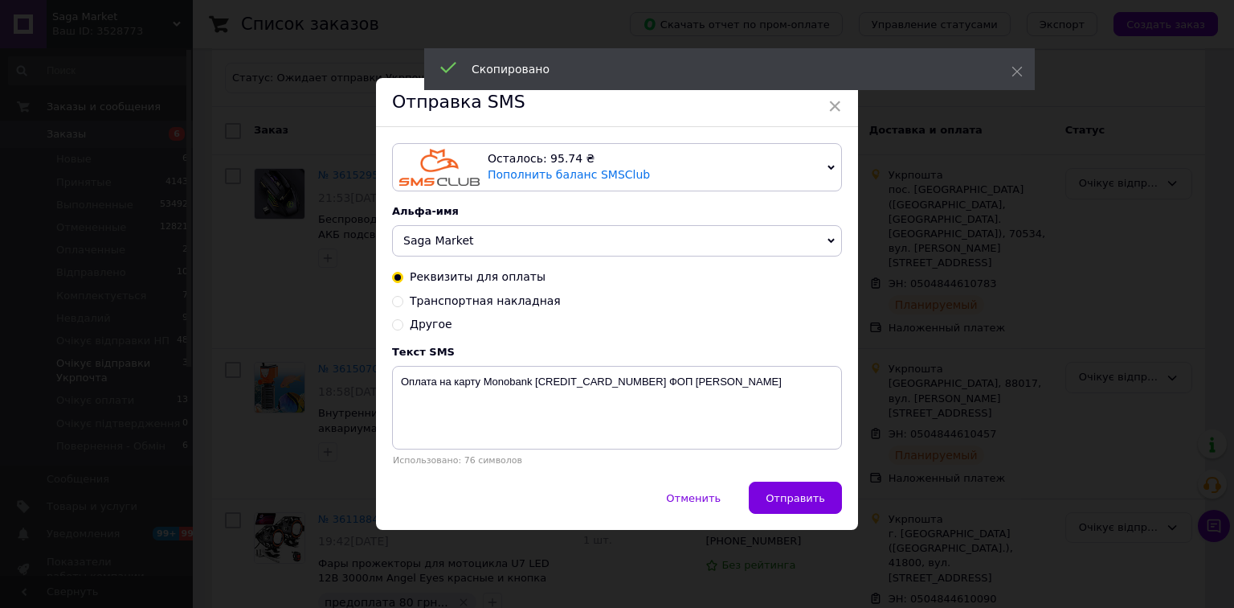
click at [435, 302] on span "Транспортная накладная" at bounding box center [485, 300] width 151 height 13
click at [403, 302] on input "Транспортная накладная" at bounding box center [397, 299] width 11 height 11
radio input "true"
radio input "false"
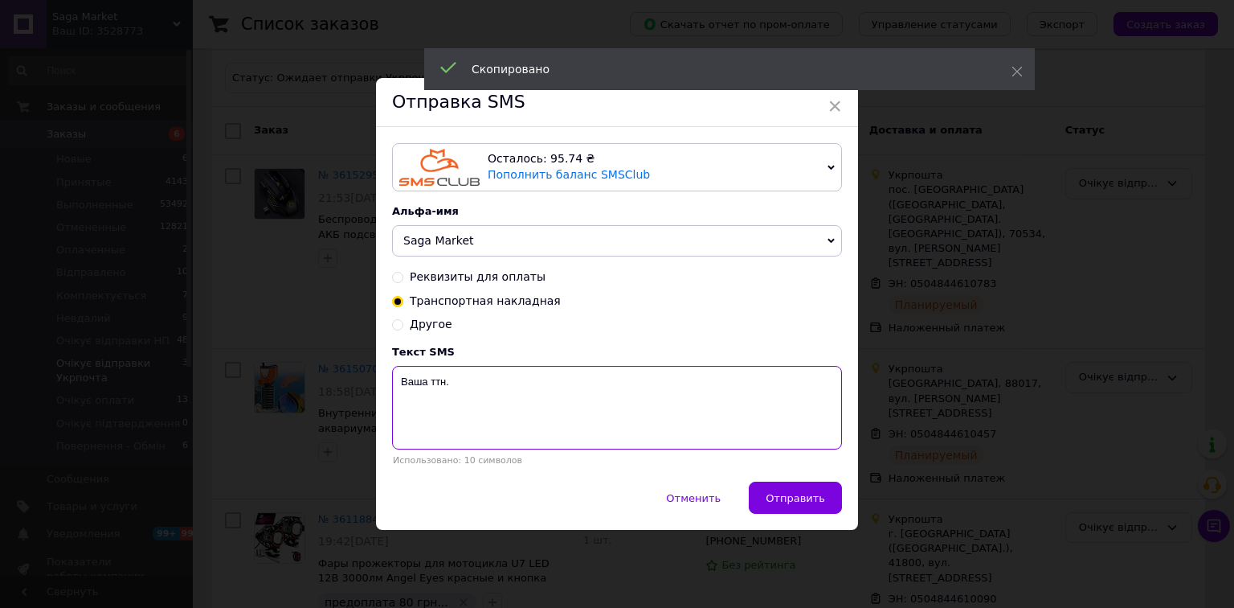
click at [393, 409] on textarea "Ваша ттн." at bounding box center [617, 408] width 450 height 84
paste textarea "0504844610090"
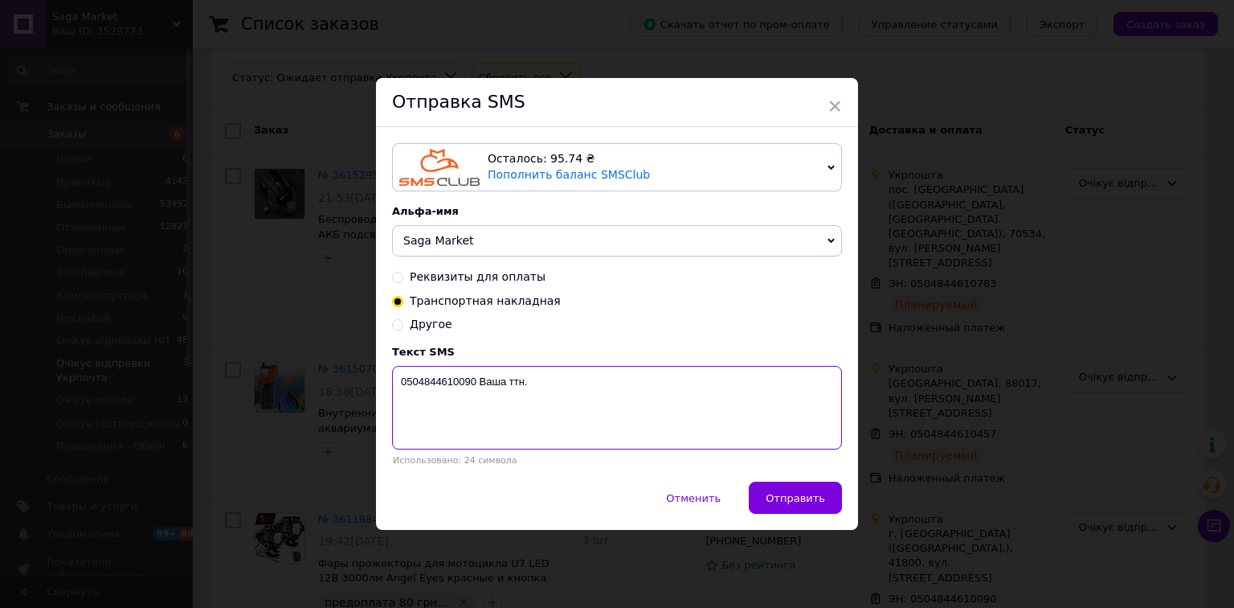
click at [594, 379] on textarea "0504844610090 Ваша ттн." at bounding box center [617, 408] width 450 height 84
type textarea "0504844610090 Ваша ттн. Фари прожектори для мотоцикла."
click at [778, 510] on button "Отправить" at bounding box center [795, 497] width 93 height 32
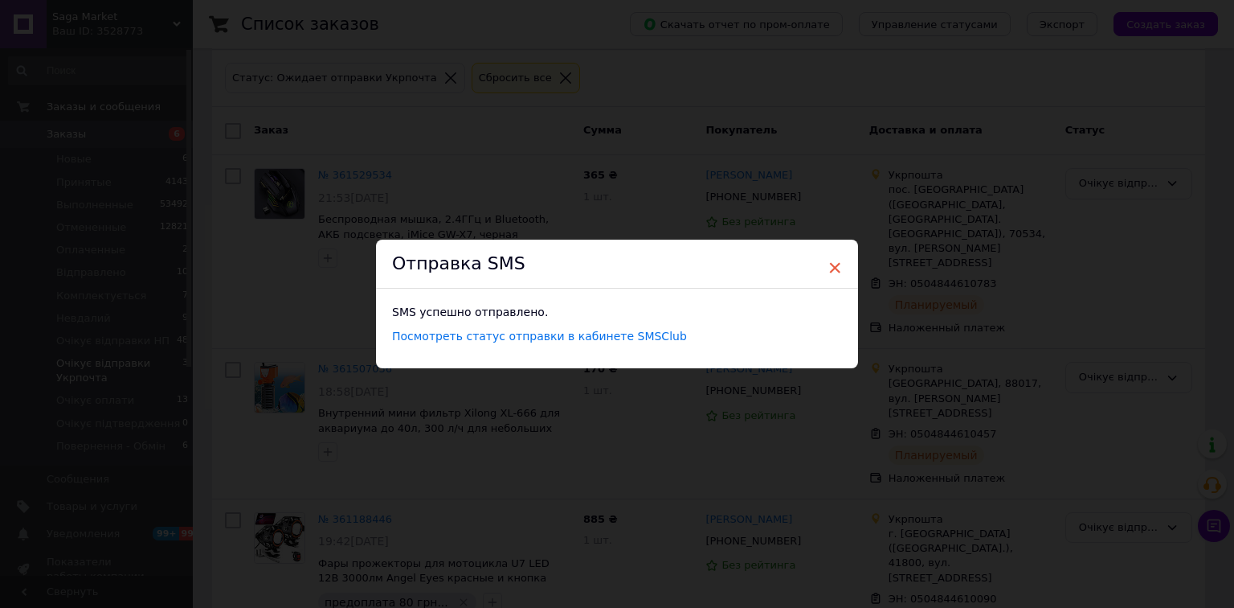
click at [828, 267] on span "×" at bounding box center [835, 267] width 14 height 27
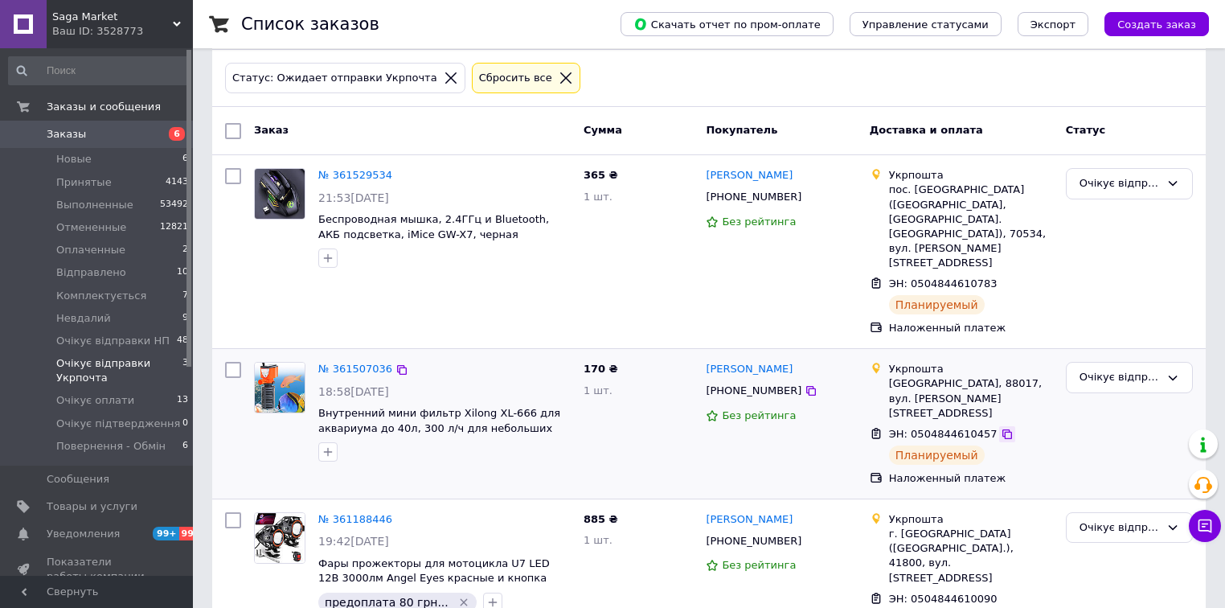
click at [1002, 429] on icon at bounding box center [1007, 434] width 10 height 10
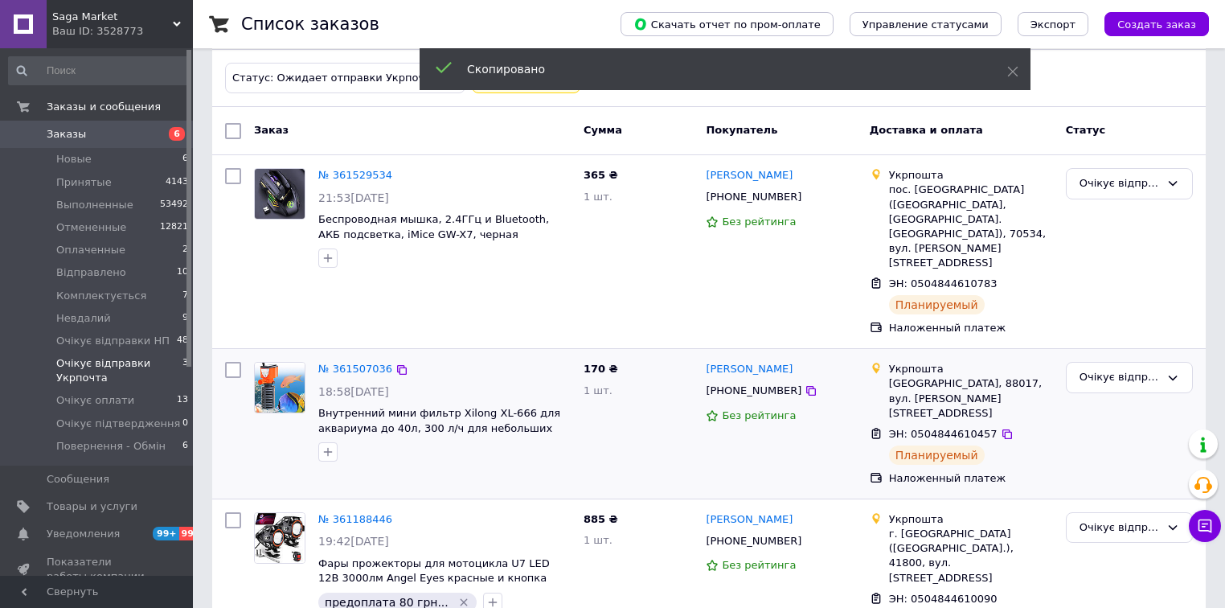
click at [740, 384] on span "[PHONE_NUMBER]" at bounding box center [754, 390] width 96 height 12
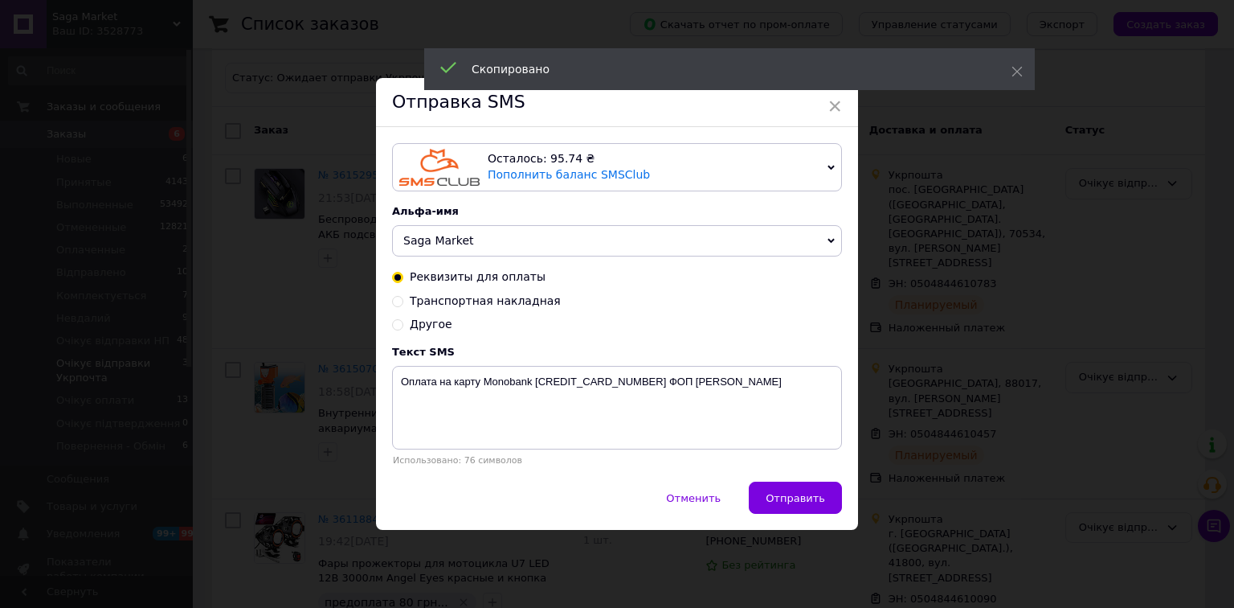
click at [428, 301] on span "Транспортная накладная" at bounding box center [485, 300] width 151 height 13
click at [403, 301] on input "Транспортная накладная" at bounding box center [397, 299] width 11 height 11
radio input "true"
radio input "false"
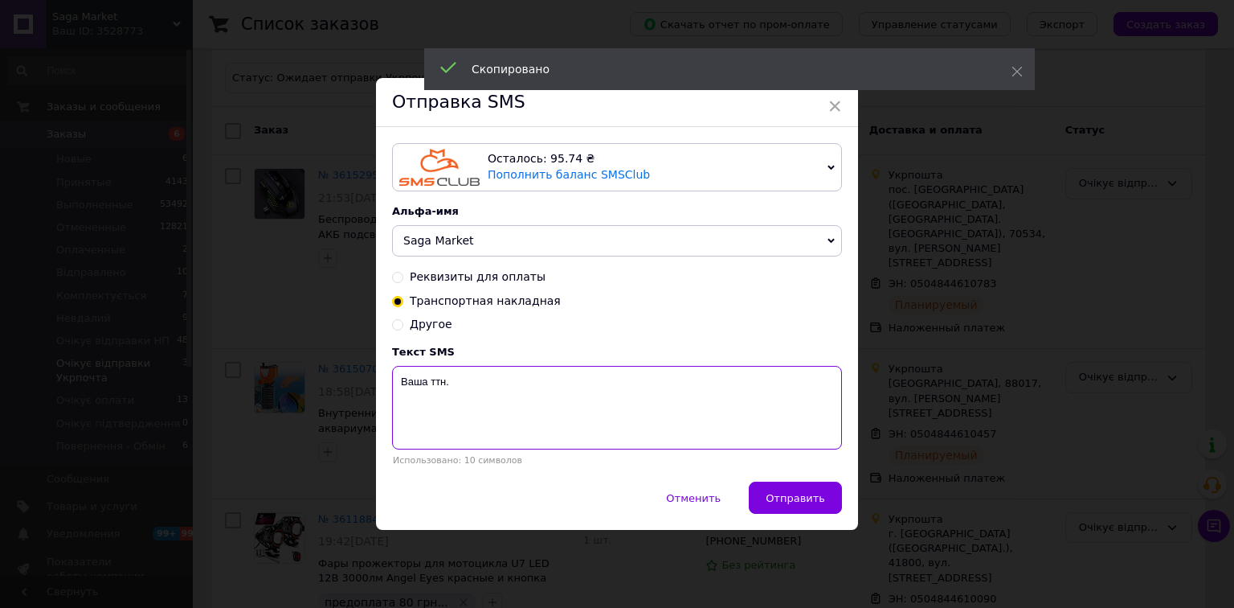
click at [397, 407] on textarea "Ваша ттн." at bounding box center [617, 408] width 450 height 84
paste textarea "0504844610457"
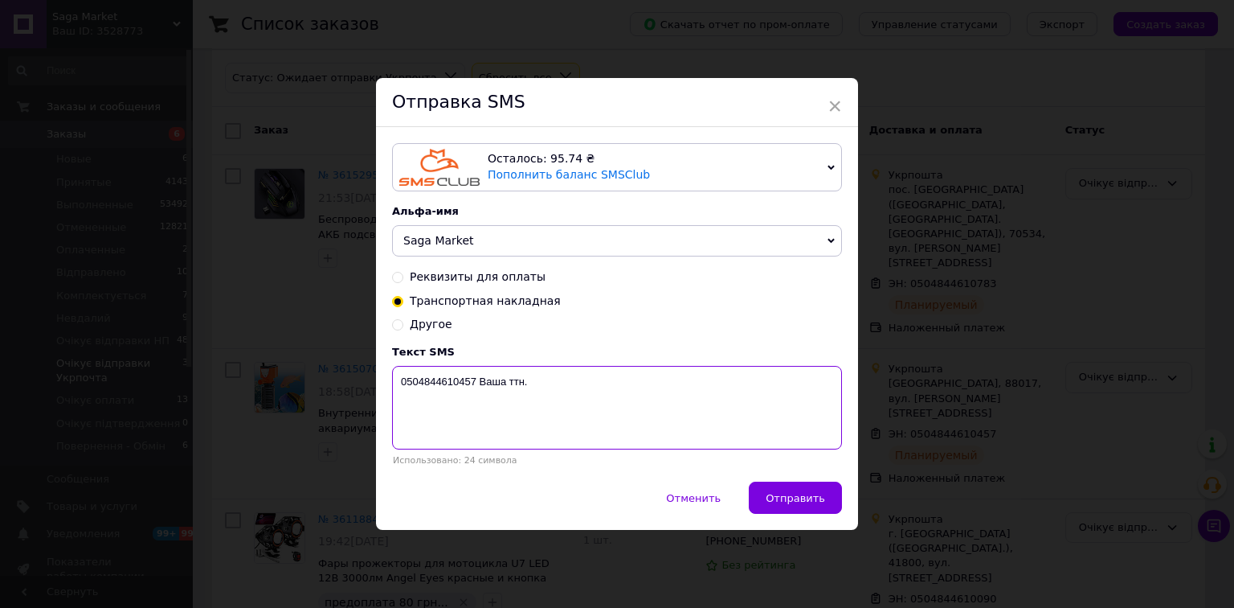
click at [610, 399] on textarea "0504844610457 Ваша ттн." at bounding box center [617, 408] width 450 height 84
type textarea "0504844610457 Ваша ттн. Фільтр для акваріума."
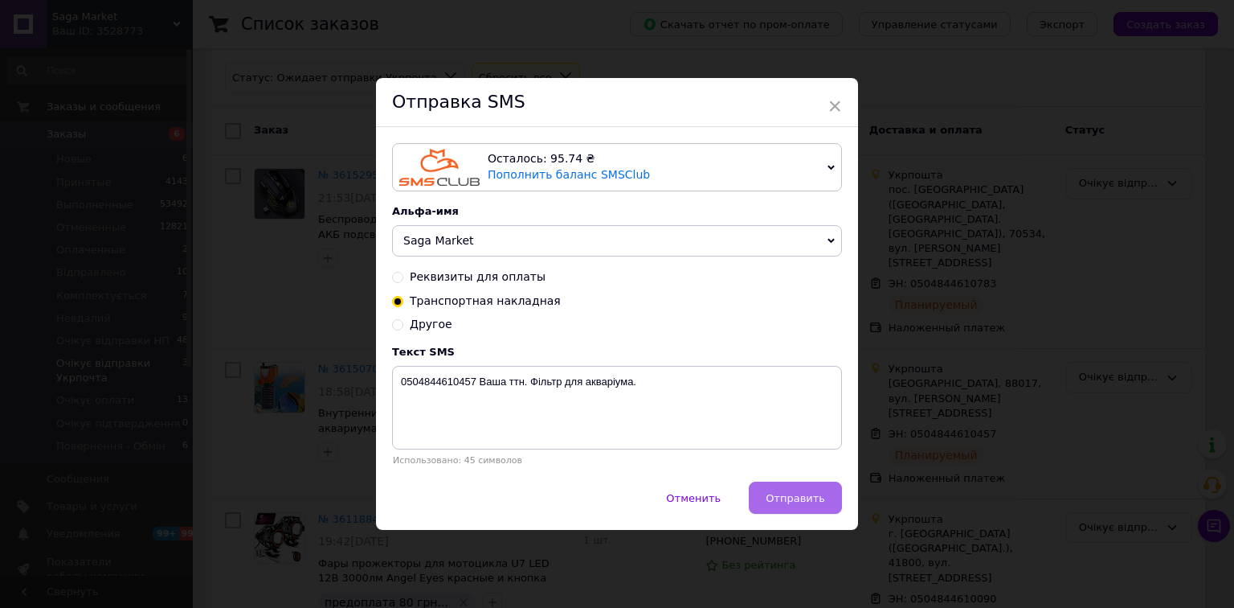
click at [773, 497] on span "Отправить" at bounding box center [795, 498] width 59 height 12
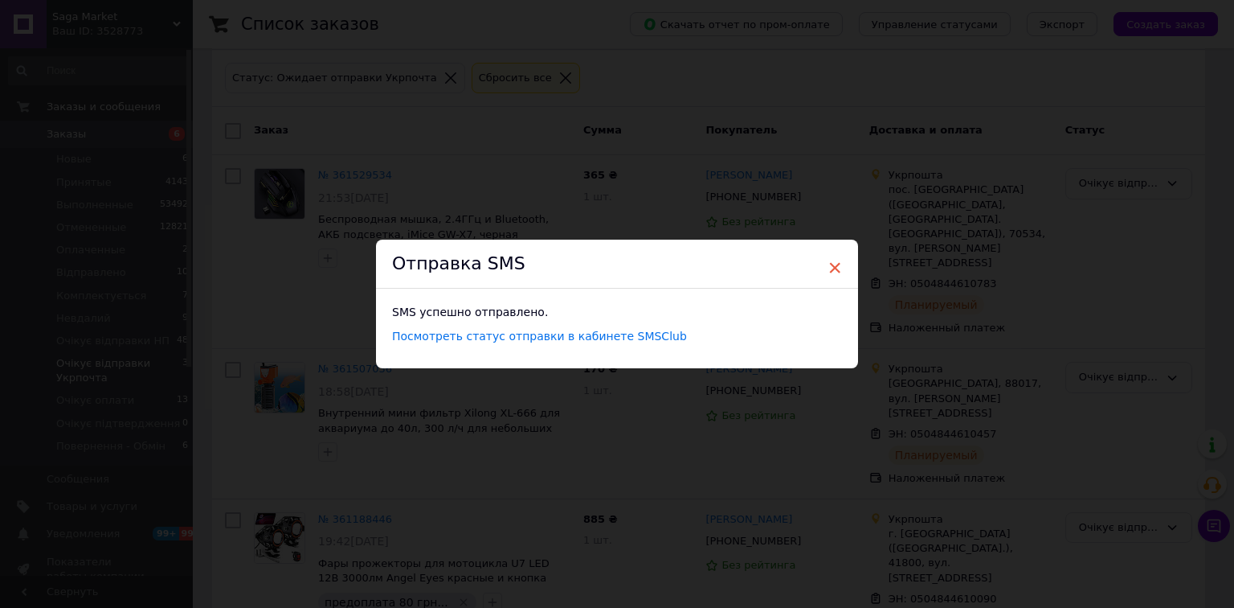
click at [828, 264] on span "×" at bounding box center [835, 267] width 14 height 27
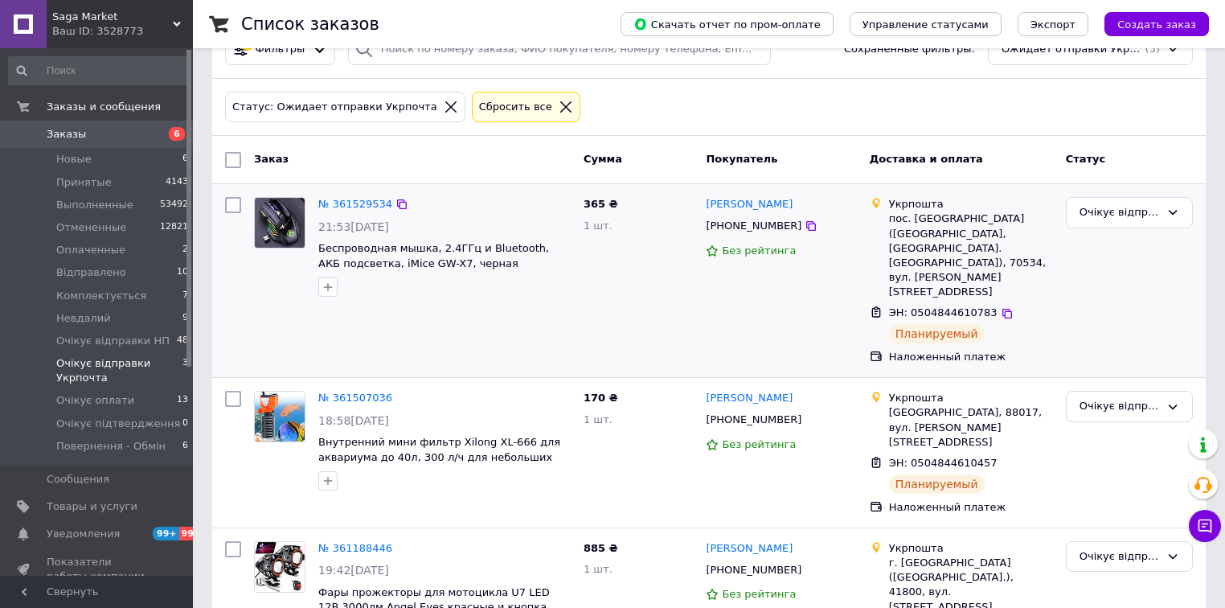
scroll to position [0, 0]
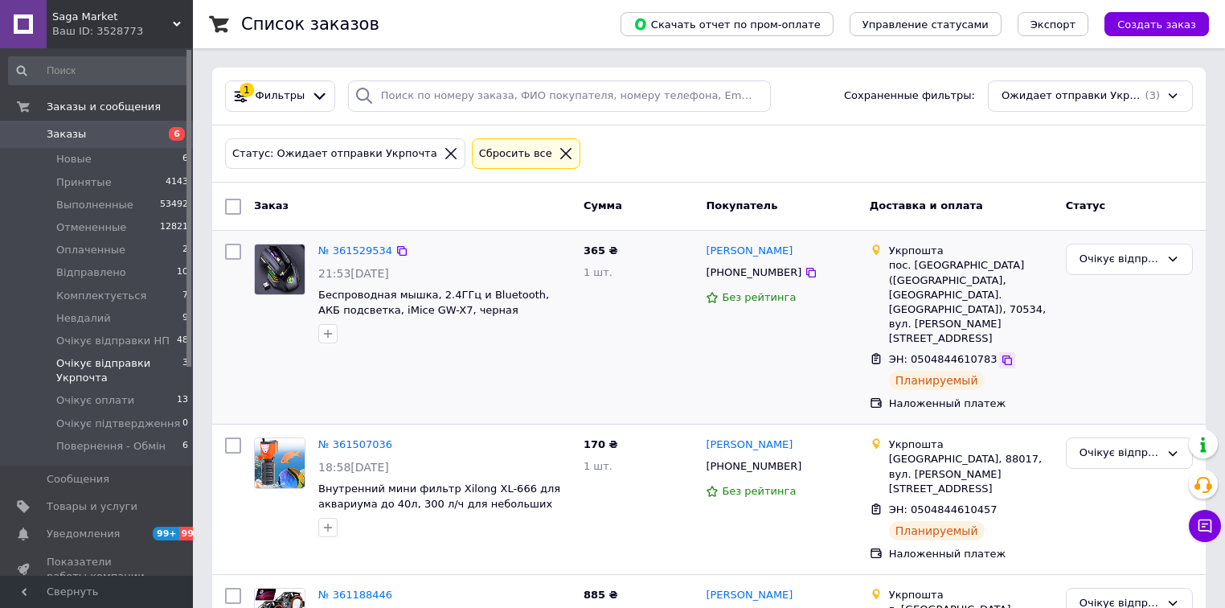
click at [1000, 354] on icon at bounding box center [1006, 360] width 13 height 13
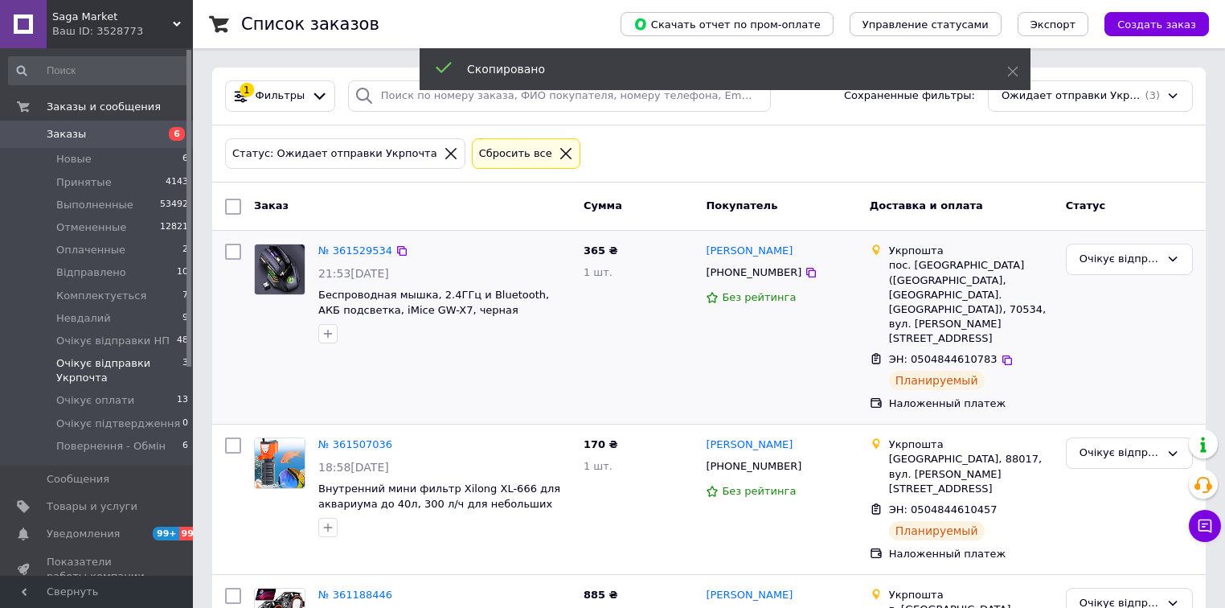
click at [739, 272] on span "[PHONE_NUMBER]" at bounding box center [754, 272] width 96 height 12
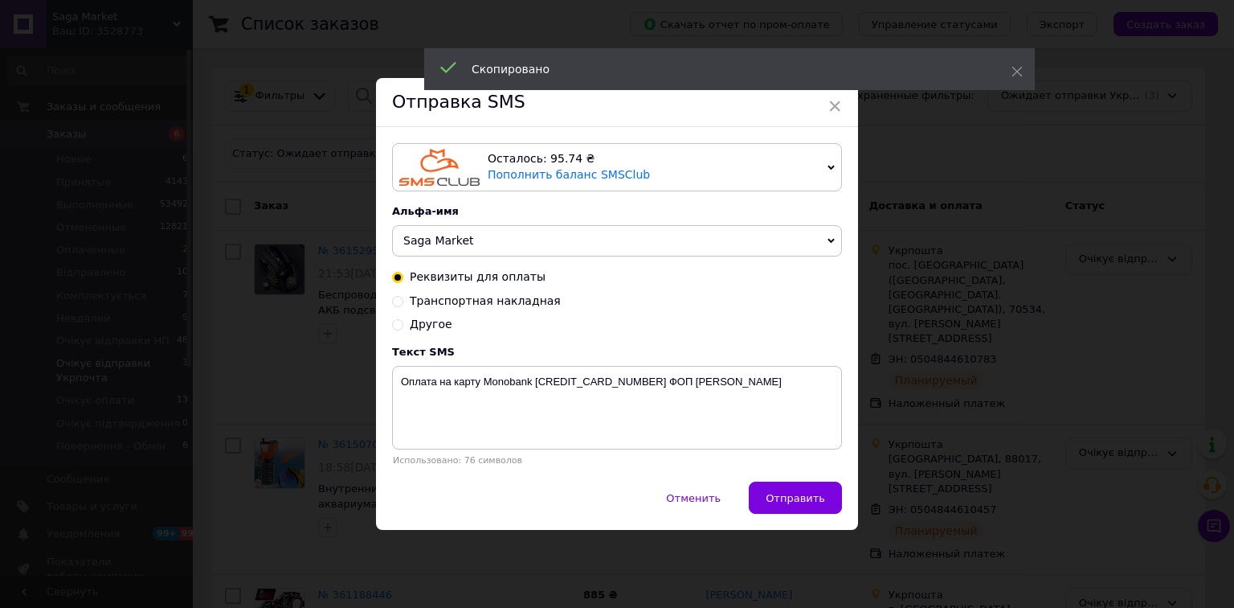
click at [420, 302] on span "Транспортная накладная" at bounding box center [485, 300] width 151 height 13
click at [403, 302] on input "Транспортная накладная" at bounding box center [397, 299] width 11 height 11
radio input "true"
radio input "false"
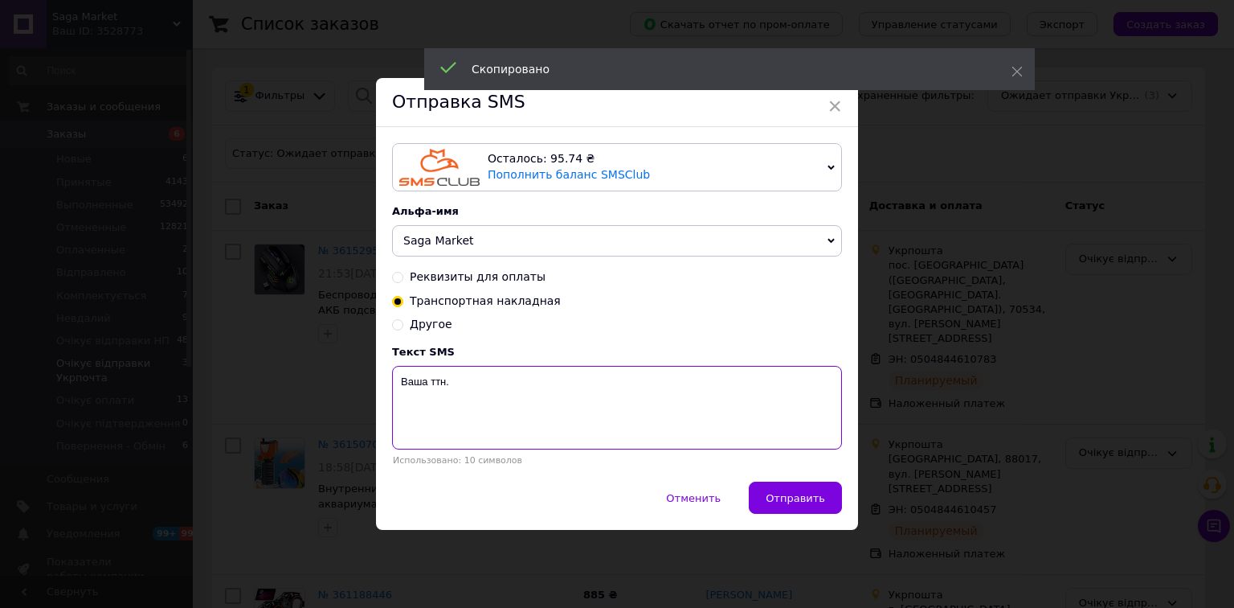
click at [400, 402] on textarea "Ваша ттн." at bounding box center [617, 408] width 450 height 84
paste textarea "0504844610783"
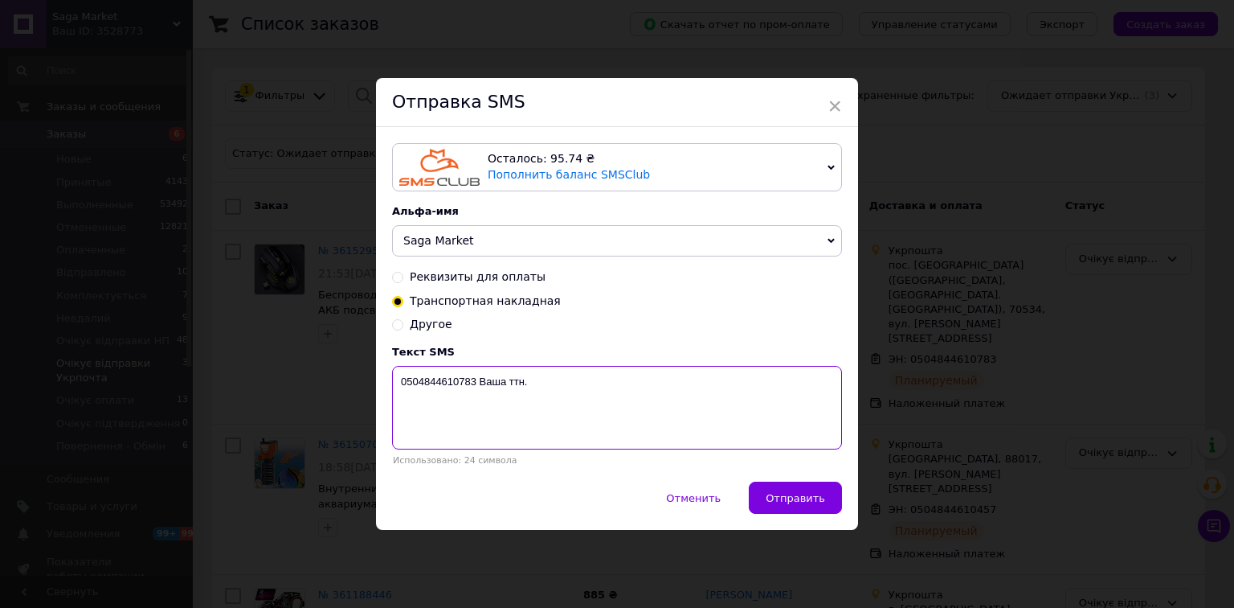
click at [628, 403] on textarea "0504844610783 Ваша ттн." at bounding box center [617, 408] width 450 height 84
click at [567, 403] on textarea "0504844610783 Ваша ттн. Безпрорвідна мишка." at bounding box center [617, 408] width 450 height 84
type textarea "0504844610783 Ваша ттн. Безпровідна мишка."
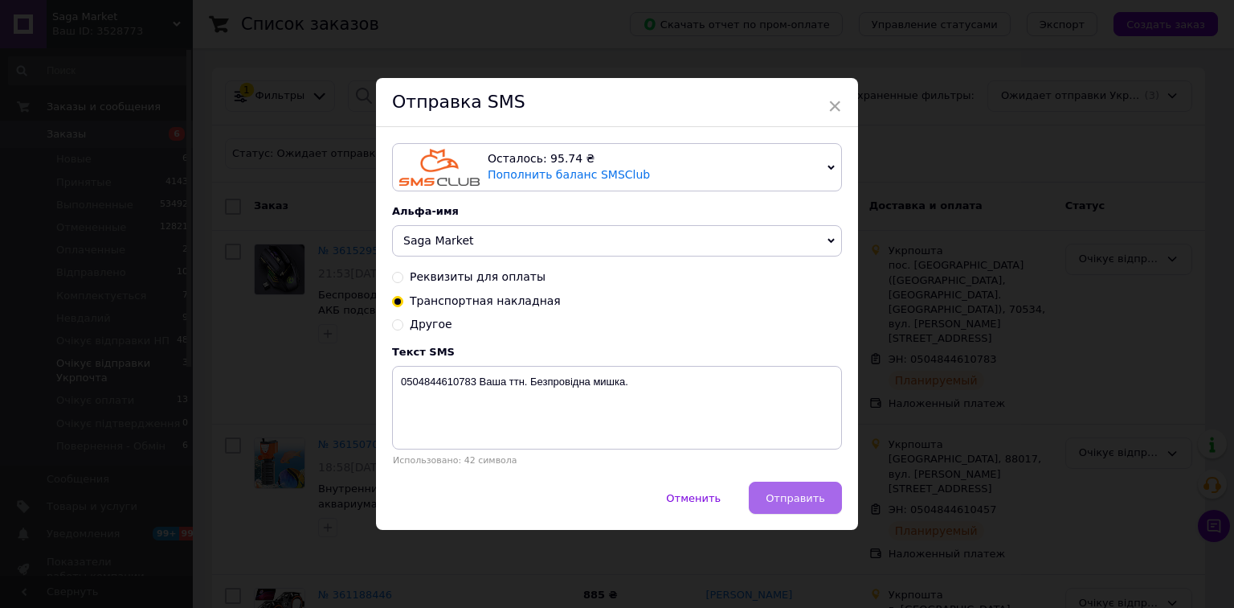
click at [771, 498] on button "Отправить" at bounding box center [795, 497] width 93 height 32
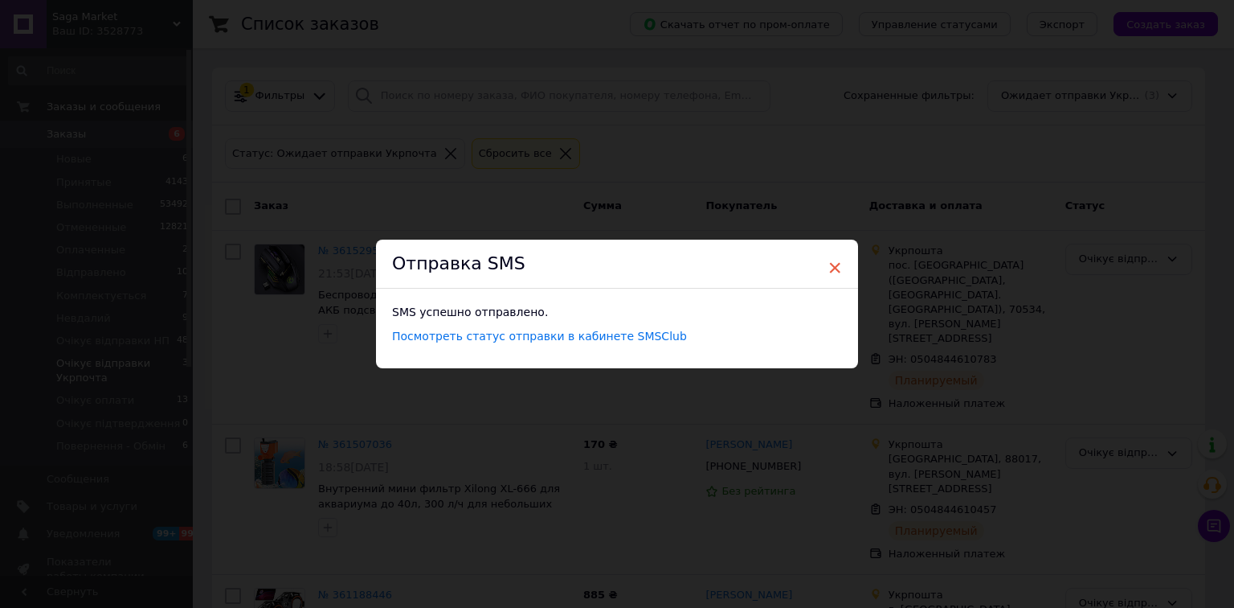
click at [831, 265] on span "×" at bounding box center [835, 267] width 14 height 27
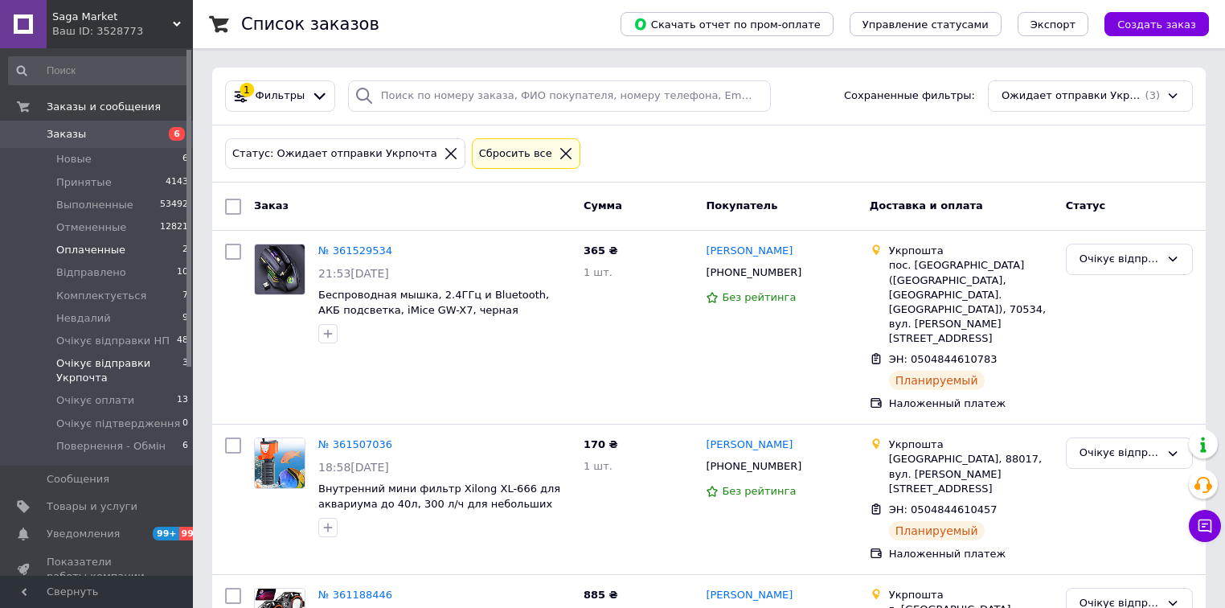
click at [100, 256] on span "Оплаченные" at bounding box center [90, 250] width 69 height 14
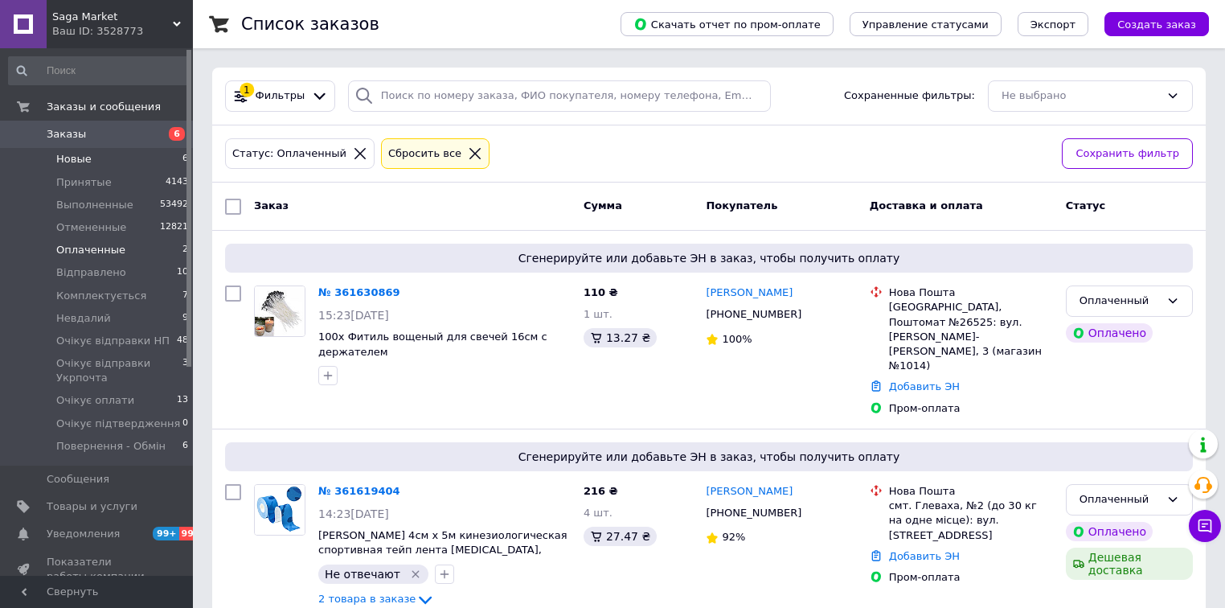
click at [141, 161] on li "Новые 6" at bounding box center [99, 159] width 198 height 23
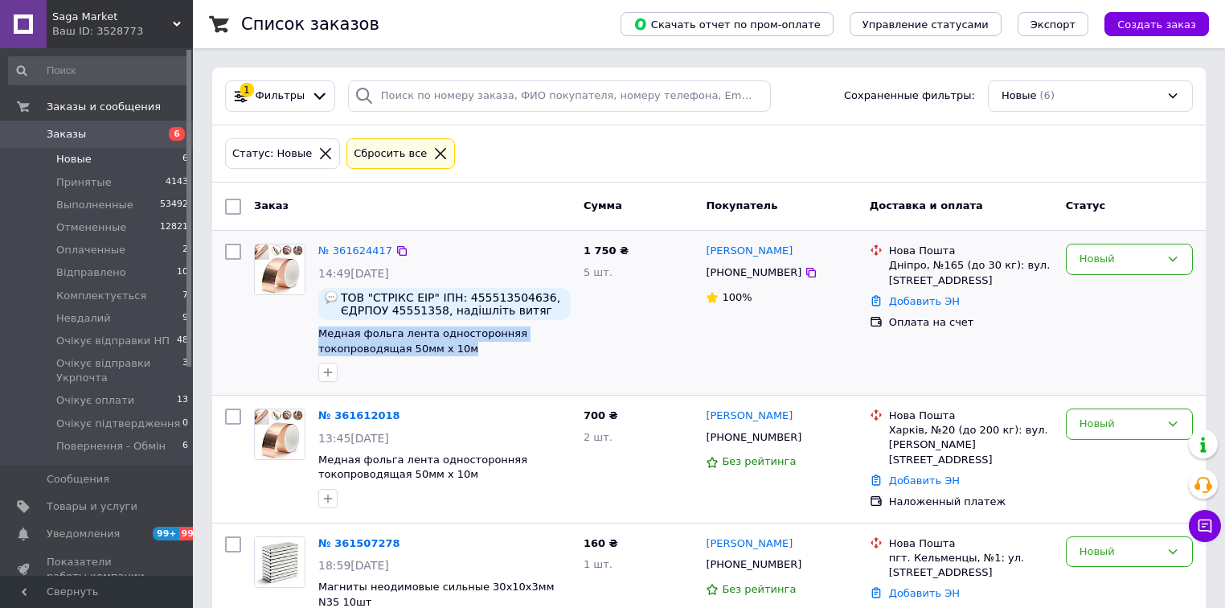
drag, startPoint x: 313, startPoint y: 331, endPoint x: 489, endPoint y: 346, distance: 175.8
click at [489, 346] on div "№ 361624417 14:49[DATE] ТОВ "СТРІКС ЕІР" ІПН: 455513504636, ЄДРПОУ 45551358, на…" at bounding box center [444, 312] width 265 height 151
copy span "Медная фольга лента односторонняя токопроводящая 50мм х 10м"
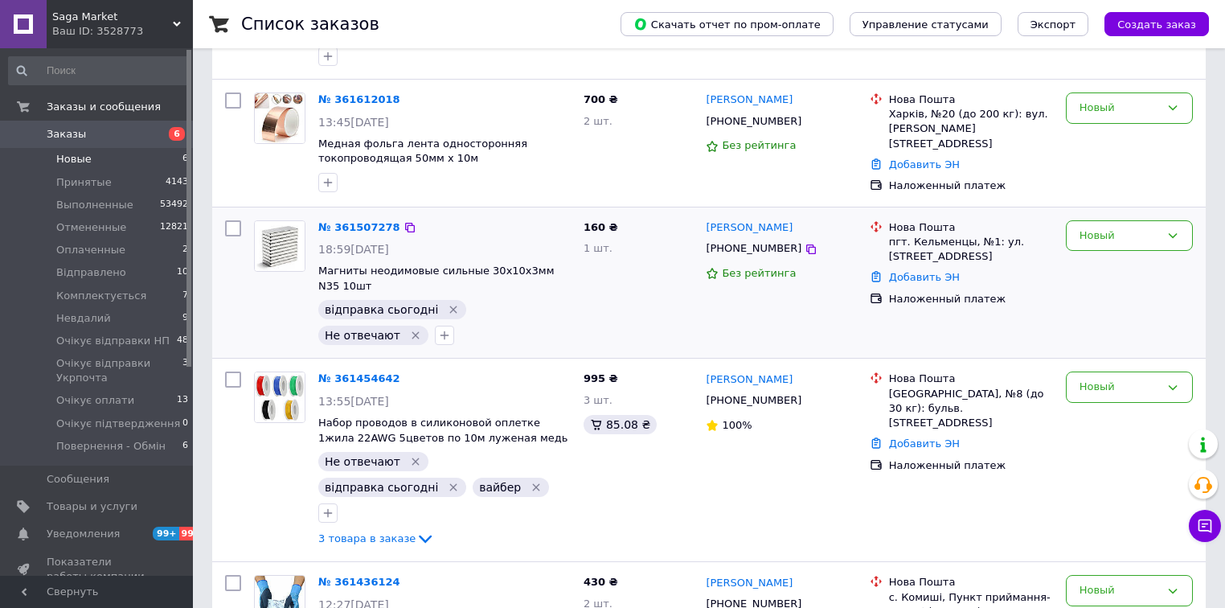
scroll to position [386, 0]
